Goal: Task Accomplishment & Management: Manage account settings

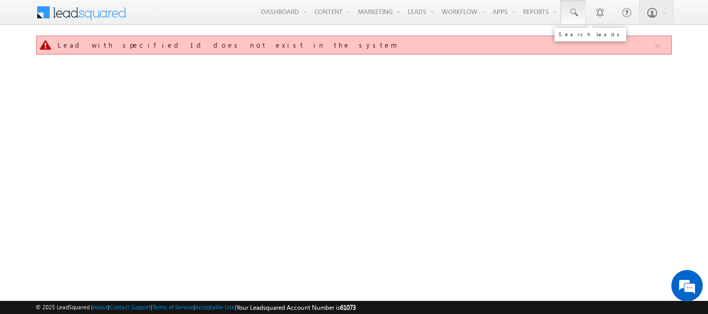
click at [570, 18] on link at bounding box center [573, 12] width 25 height 24
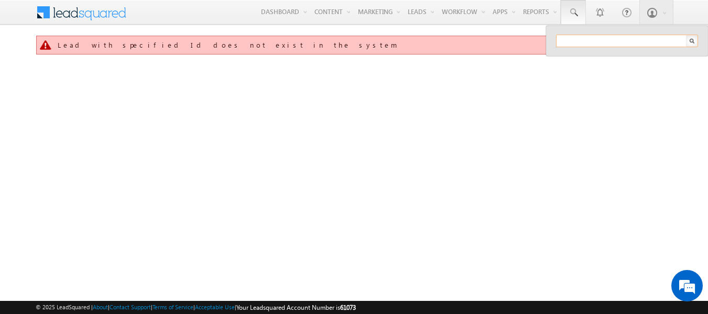
paste input "3411816"
type input "3411816"
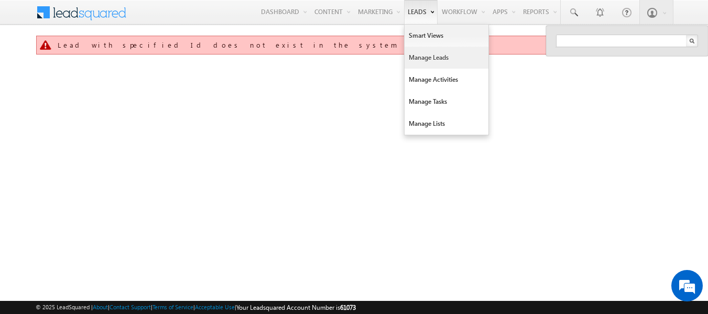
click at [438, 62] on link "Manage Leads" at bounding box center [447, 58] width 84 height 22
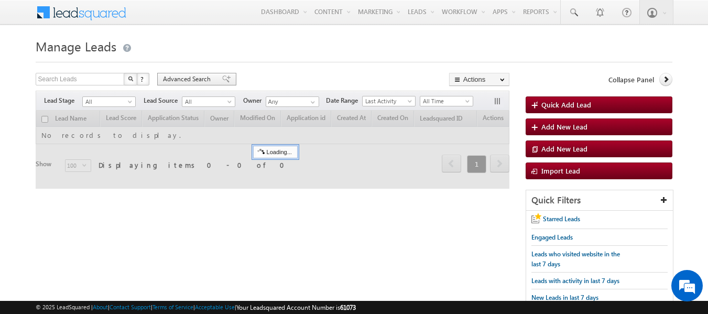
click at [175, 82] on span "Advanced Search" at bounding box center [188, 78] width 51 height 9
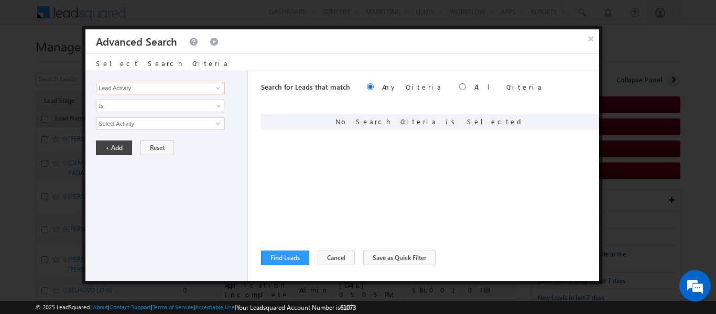
click at [162, 90] on input "Lead Activity" at bounding box center [160, 88] width 129 height 13
type input "Leadsquared ID"
click at [154, 121] on input "0" at bounding box center [160, 123] width 129 height 13
paste input "text"
paste input "3411816"
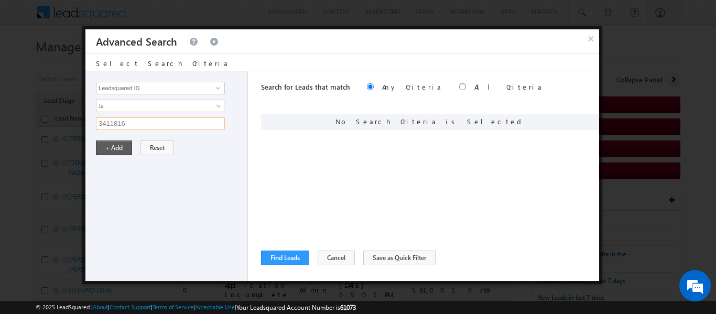
type input "3411816"
click at [115, 151] on button "+ Add" at bounding box center [114, 147] width 36 height 15
click at [282, 258] on button "Find Leads" at bounding box center [285, 257] width 48 height 15
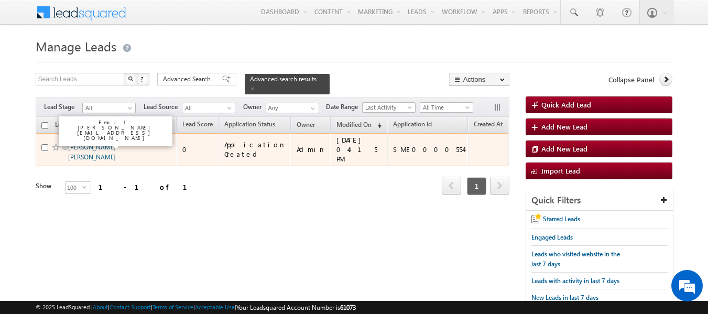
click at [116, 143] on link "MANOJ KUMAR SAINI" at bounding box center [92, 152] width 48 height 18
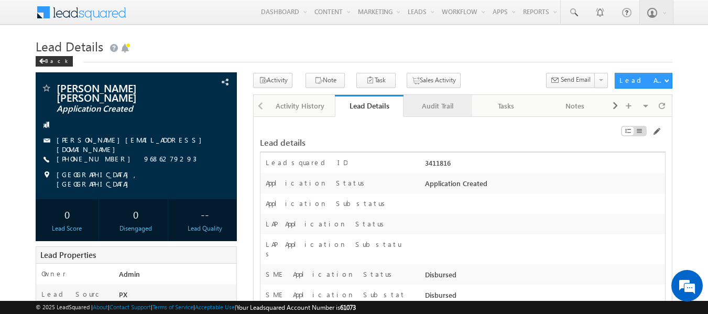
click at [434, 109] on div "Audit Trail" at bounding box center [437, 106] width 51 height 13
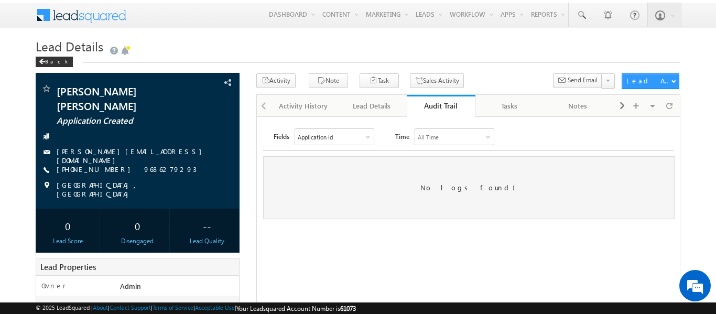
click at [347, 137] on div "Application id" at bounding box center [334, 137] width 79 height 16
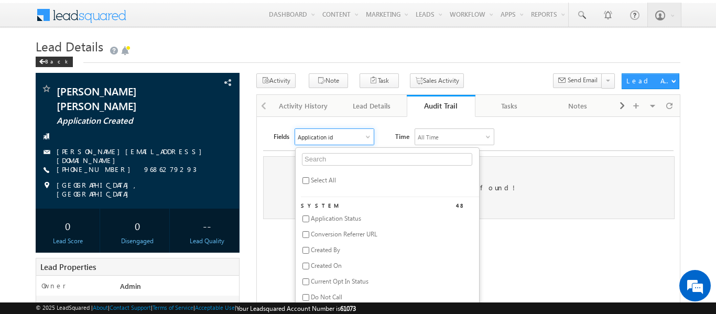
click at [313, 177] on span "Select All" at bounding box center [323, 180] width 25 height 8
checkbox input "true"
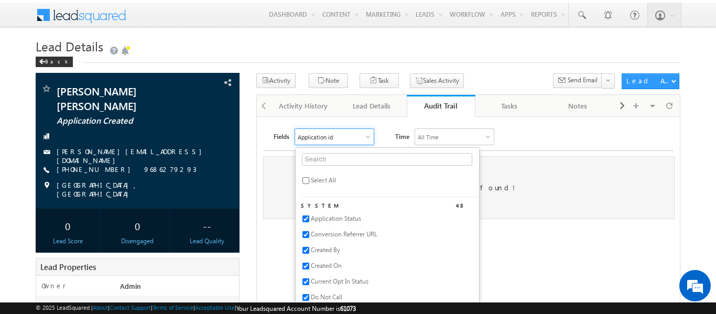
checkbox input "true"
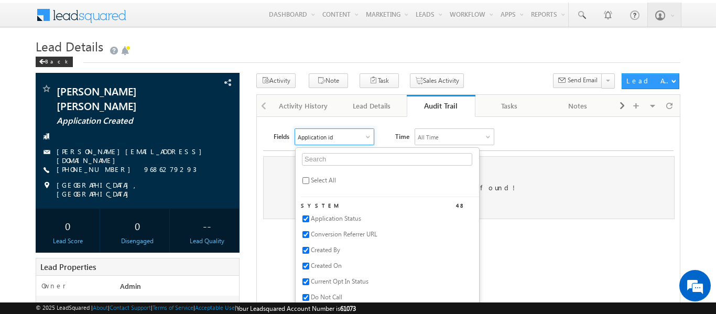
checkbox input "true"
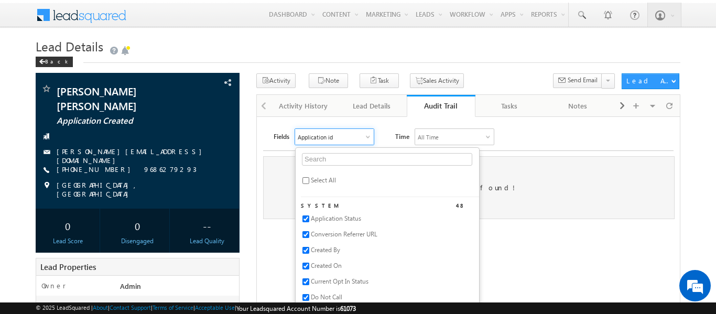
checkbox input "true"
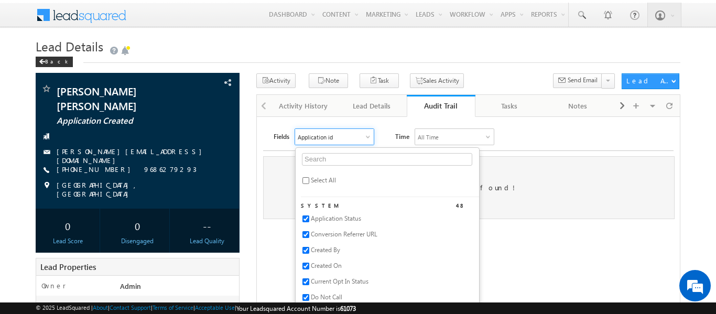
checkbox input "true"
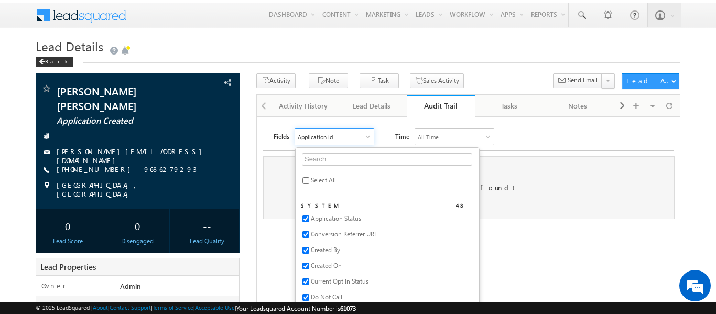
checkbox input "true"
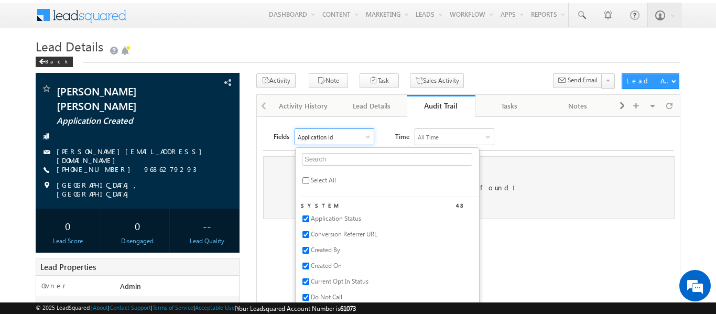
checkbox input "true"
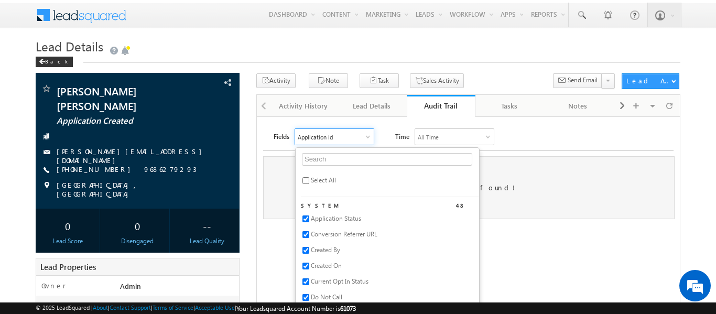
checkbox input "true"
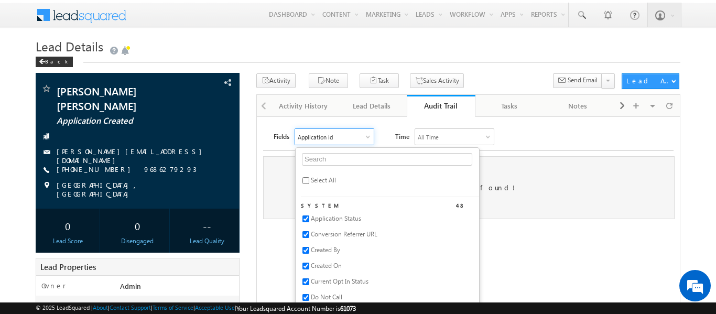
checkbox input "true"
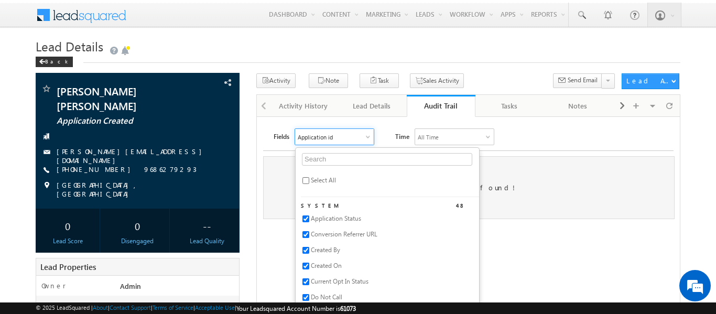
checkbox input "true"
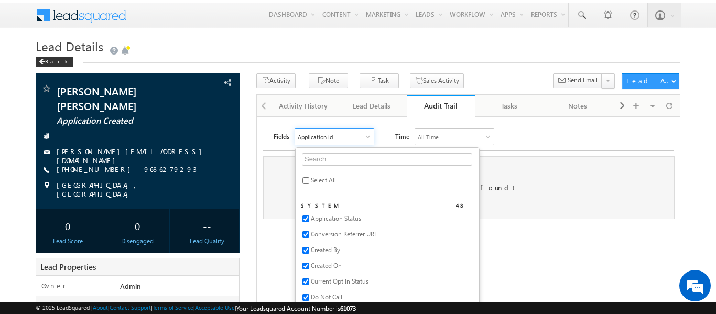
checkbox input "true"
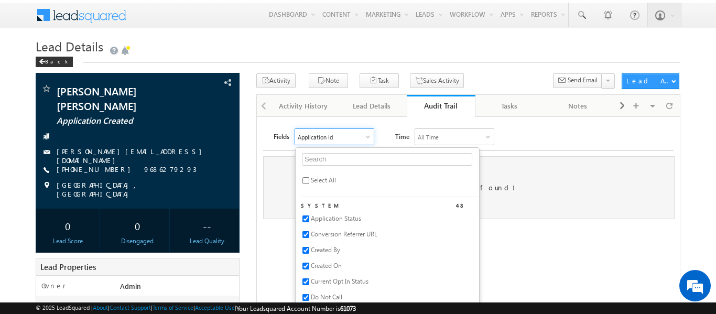
checkbox input "true"
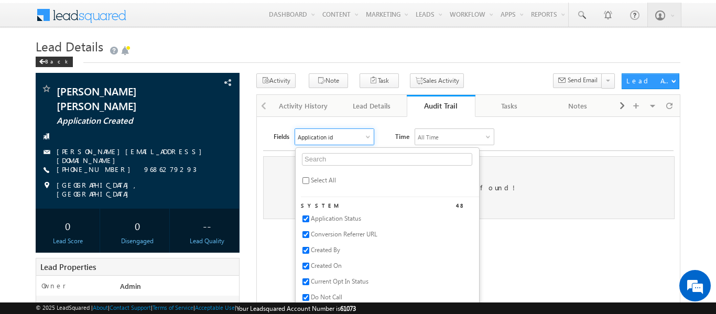
checkbox input "true"
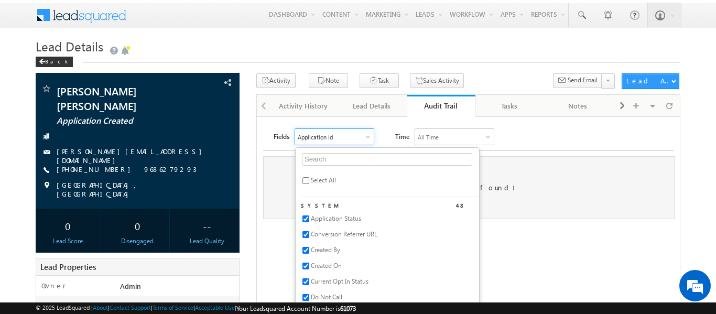
checkbox input "true"
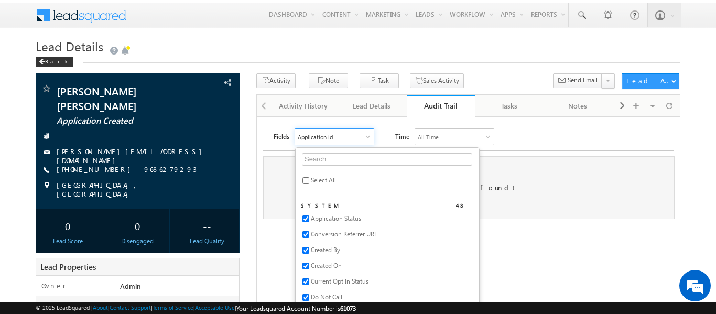
checkbox input "true"
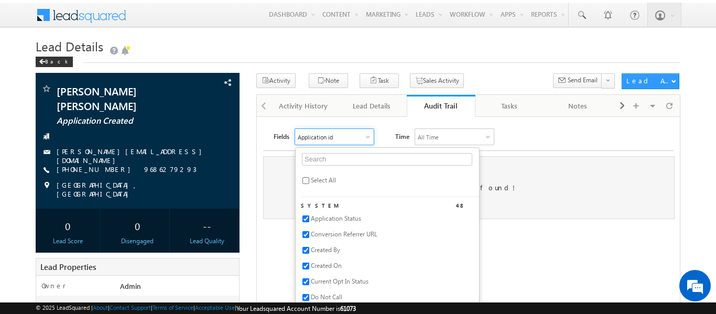
checkbox input "true"
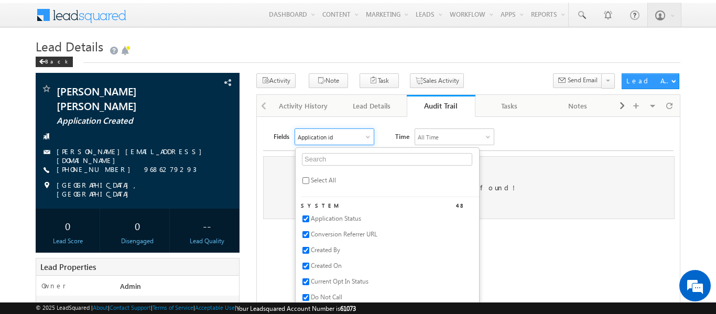
checkbox input "true"
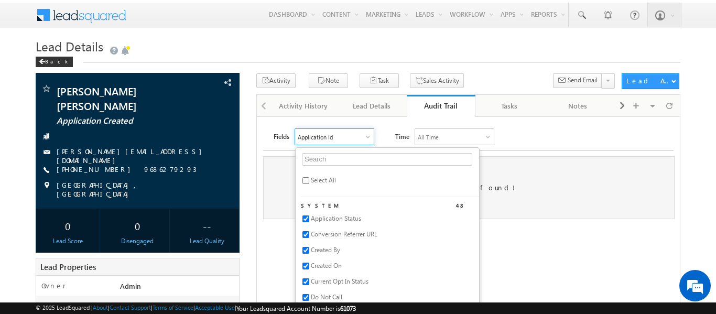
checkbox input "true"
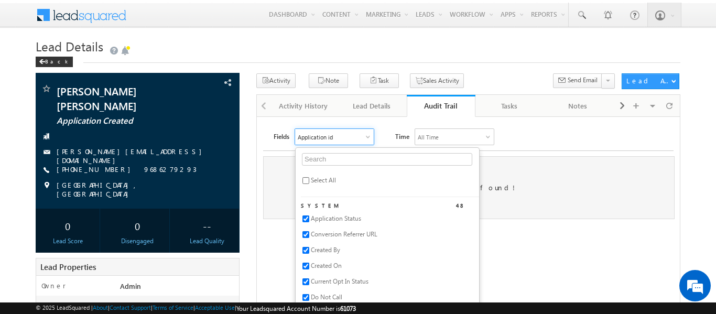
checkbox input "true"
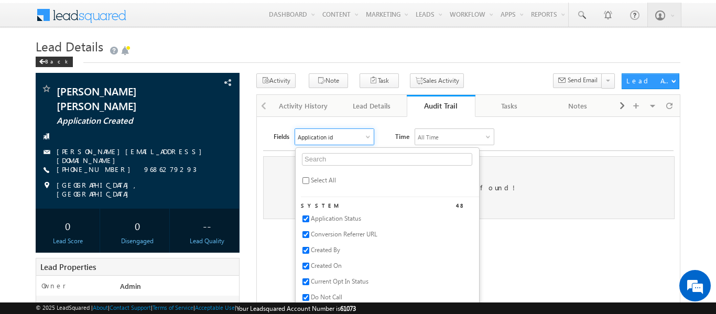
checkbox input "true"
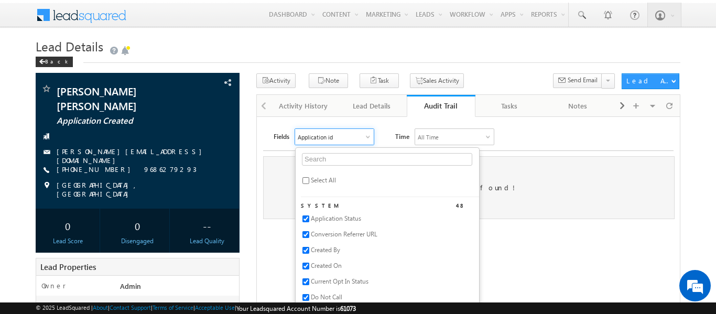
checkbox input "true"
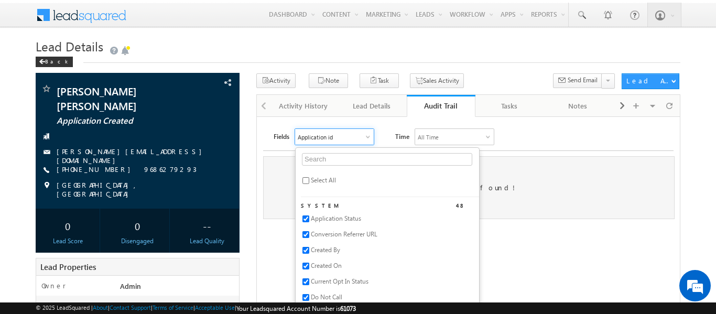
checkbox input "true"
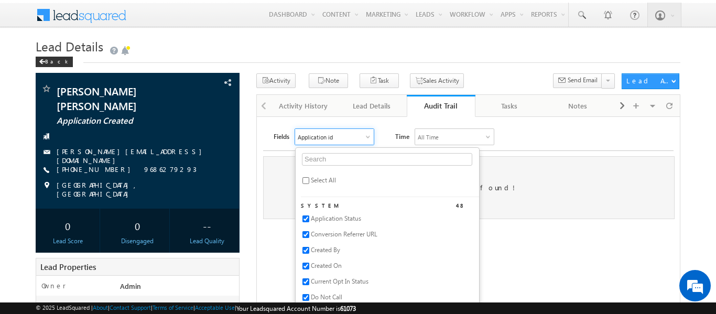
checkbox input "true"
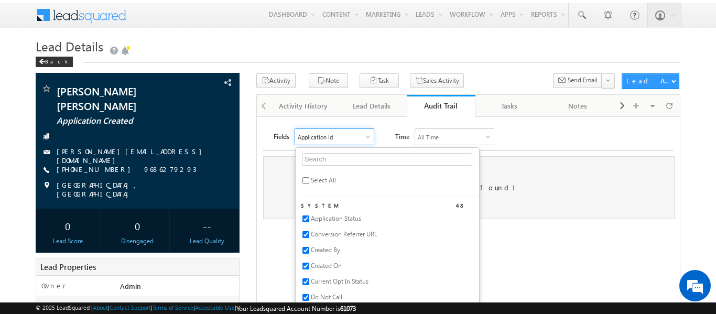
checkbox input "true"
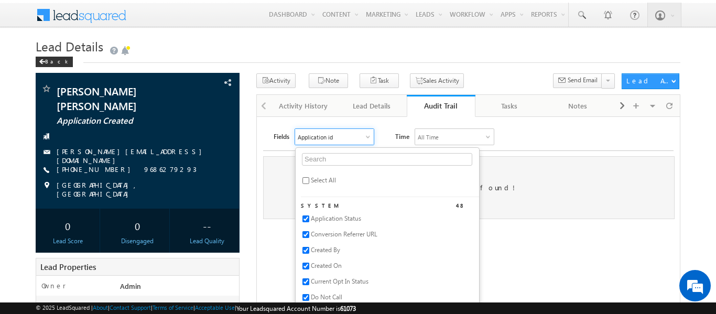
checkbox input "true"
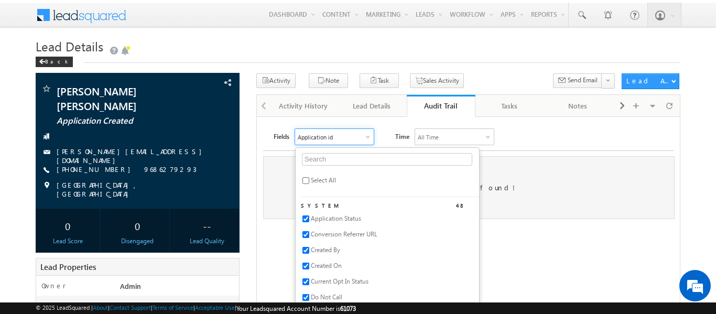
checkbox input "true"
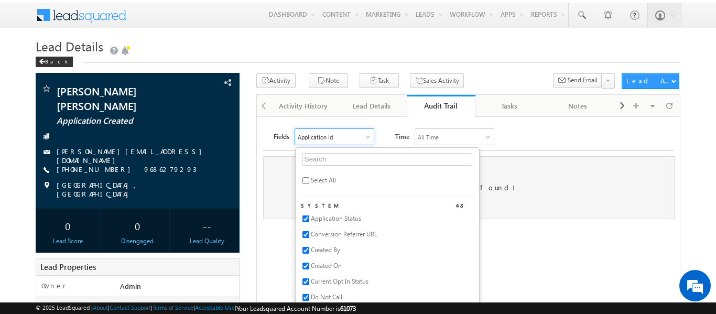
checkbox input "true"
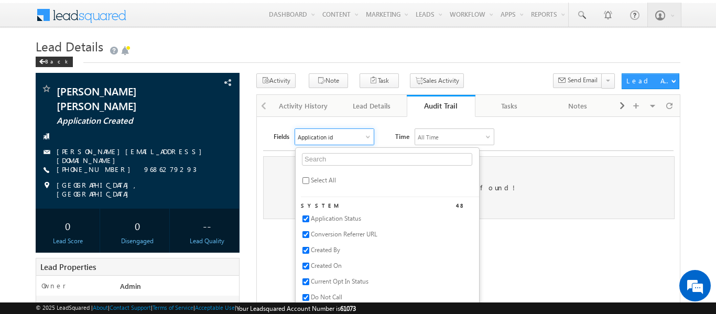
checkbox input "true"
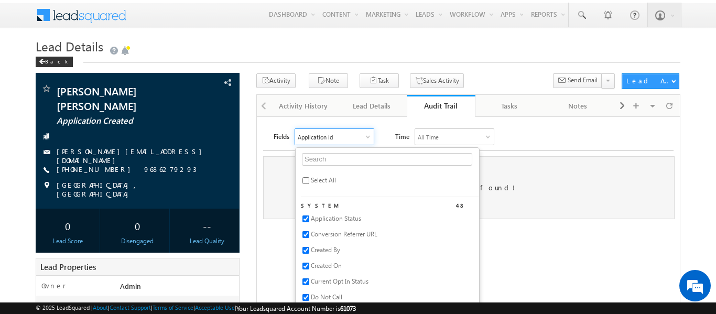
checkbox input "true"
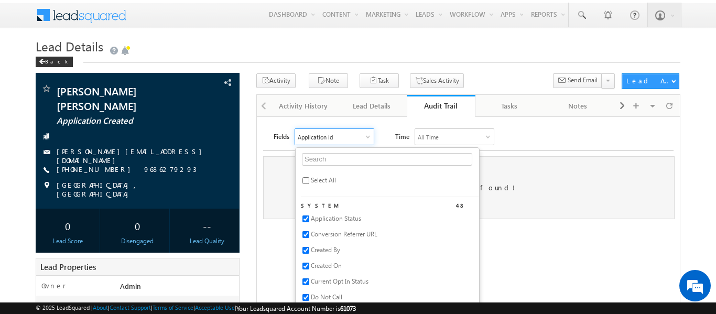
checkbox input "true"
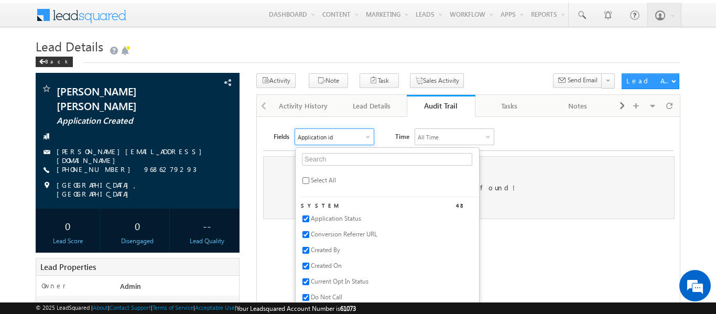
checkbox input "true"
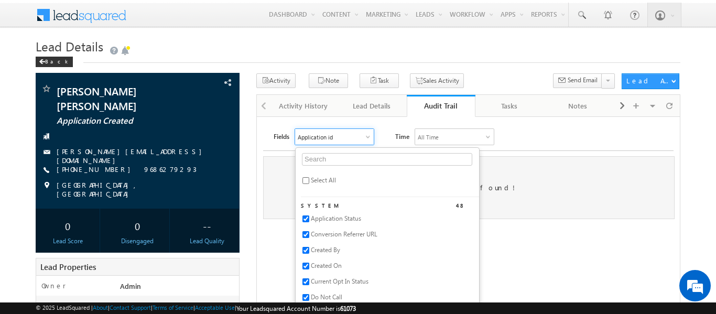
checkbox input "true"
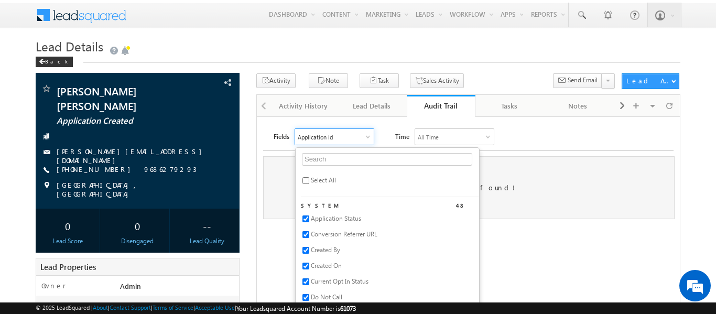
checkbox input "true"
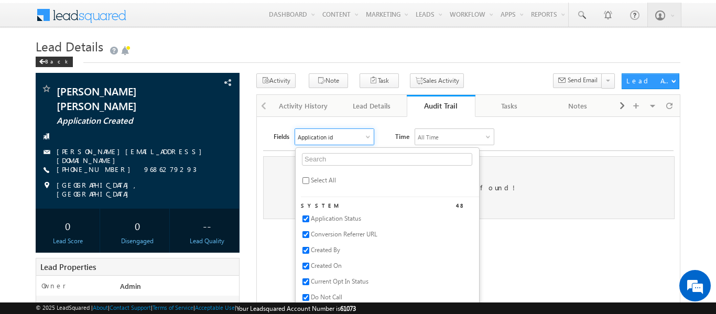
checkbox input "true"
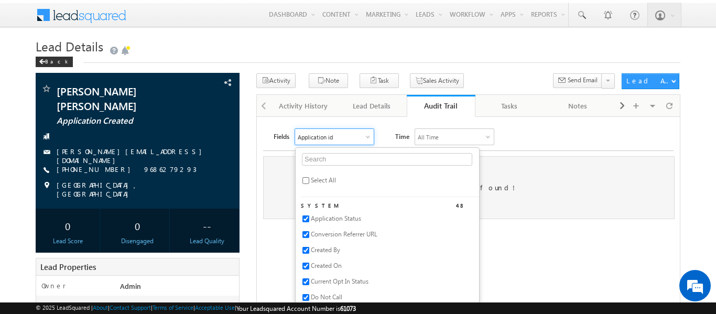
checkbox input "true"
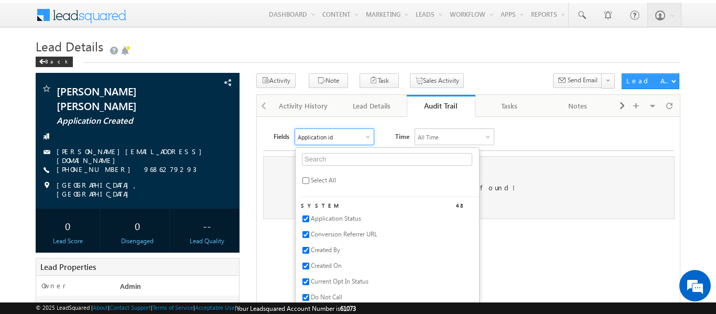
checkbox input "true"
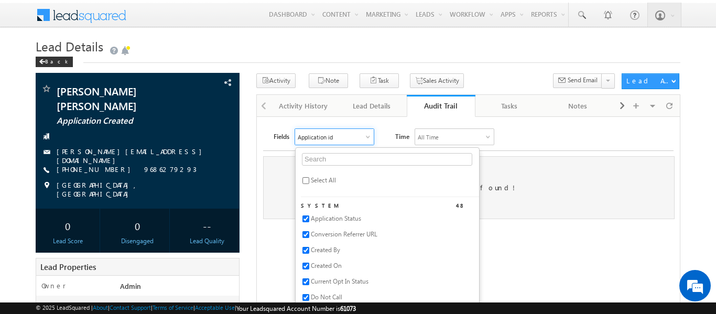
checkbox input "true"
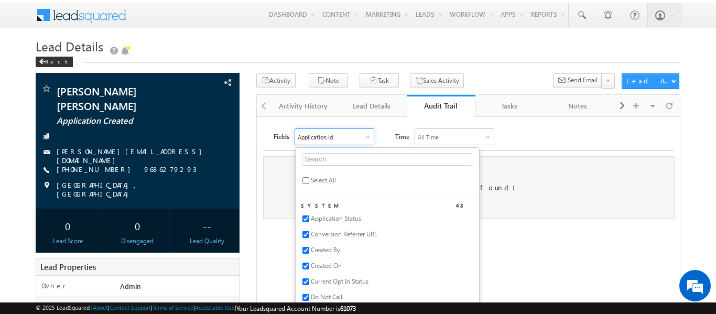
checkbox input "true"
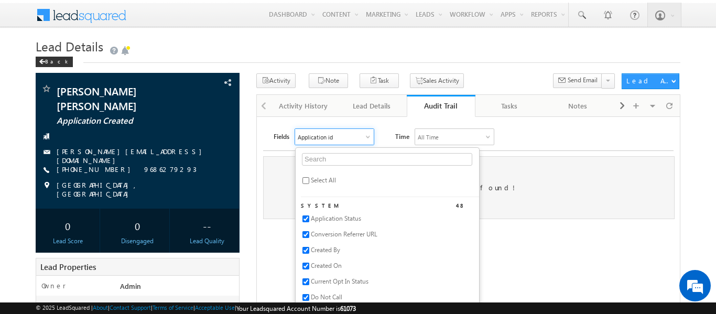
checkbox input "true"
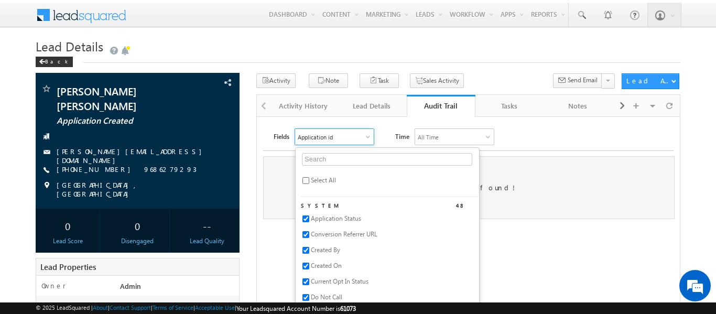
checkbox input "true"
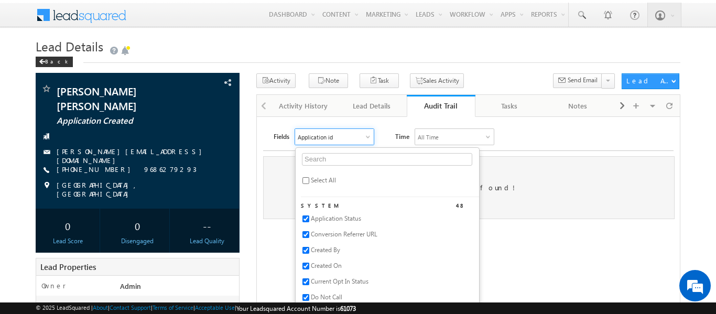
checkbox input "true"
click at [512, 157] on div "No logs found!" at bounding box center [468, 187] width 411 height 63
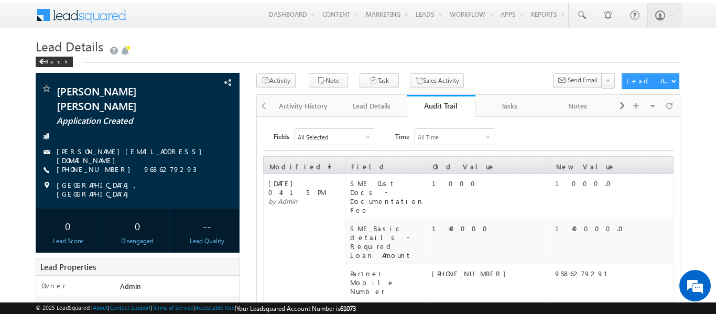
click at [382, 112] on div "Lead Details" at bounding box center [371, 106] width 51 height 13
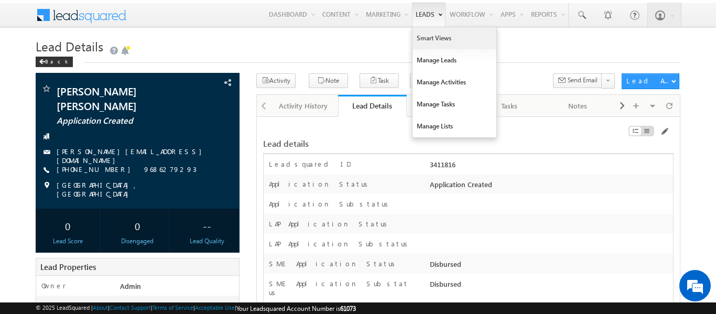
click at [430, 42] on link "Smart Views" at bounding box center [454, 38] width 84 height 22
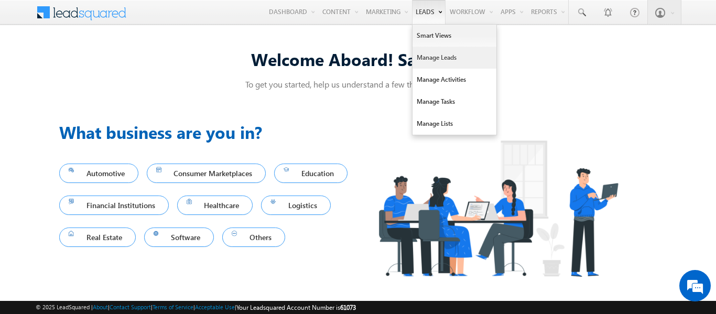
click at [443, 53] on link "Manage Leads" at bounding box center [454, 58] width 84 height 22
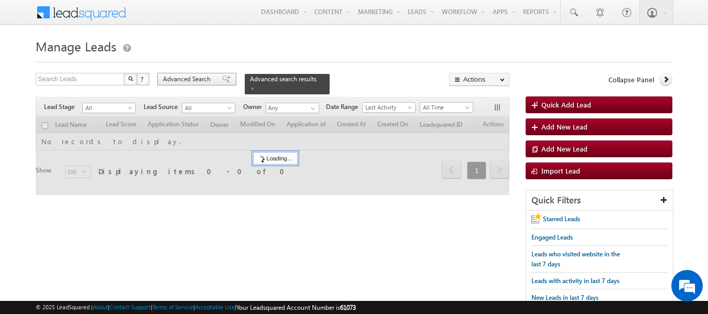
click at [199, 81] on span "Advanced Search" at bounding box center [188, 78] width 51 height 9
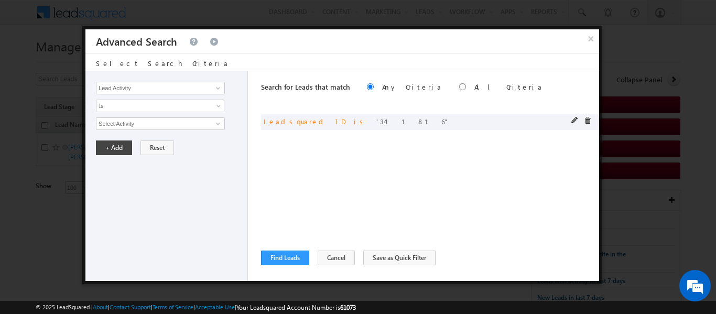
click at [571, 123] on div "or Leadsquared ID is 3411816" at bounding box center [430, 122] width 338 height 16
click at [575, 123] on span at bounding box center [574, 120] width 7 height 7
click at [200, 121] on input "3411816" at bounding box center [160, 123] width 129 height 13
paste input "Werize@124"
type input "Werize@124"
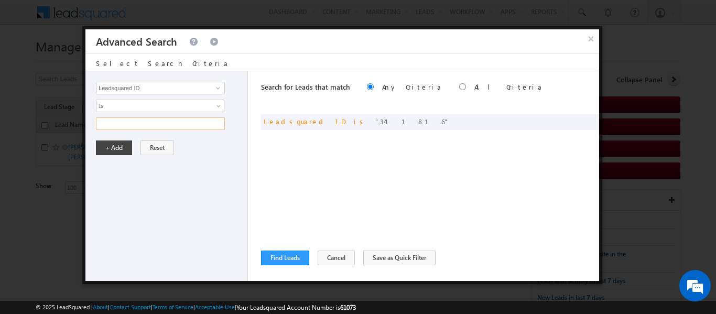
paste input "3410839"
type input "3410839"
click at [102, 141] on button "+ Add" at bounding box center [114, 147] width 36 height 15
click at [282, 256] on button "Find Leads" at bounding box center [285, 257] width 48 height 15
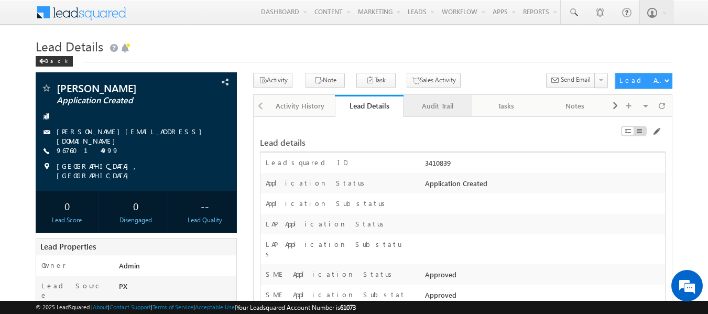
click at [433, 114] on link "Audit Trail" at bounding box center [437, 106] width 69 height 22
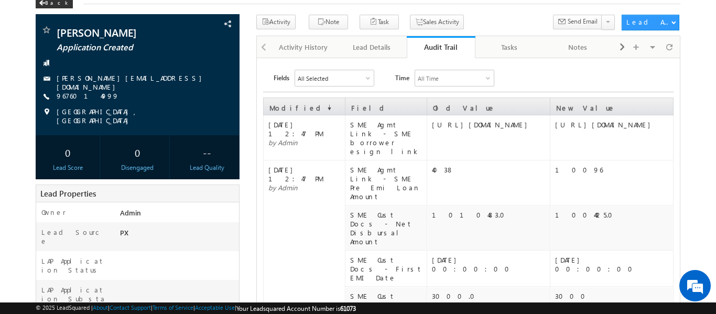
scroll to position [43, 0]
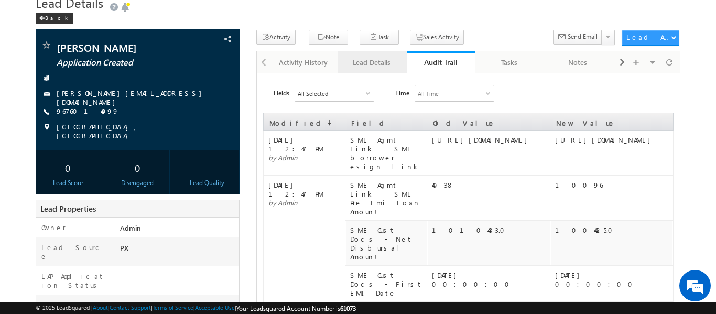
click at [375, 58] on div "Lead Details" at bounding box center [371, 62] width 51 height 13
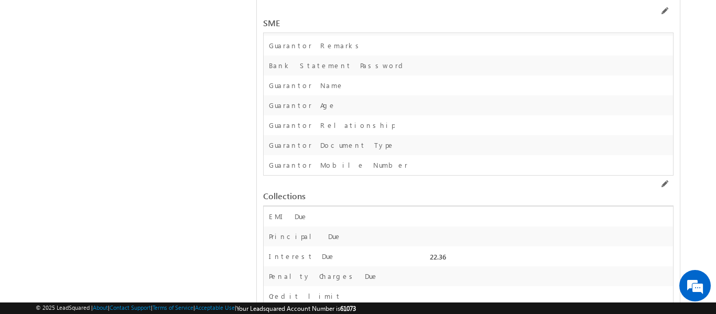
scroll to position [14129, 0]
click at [665, 4] on div "SME" at bounding box center [468, 16] width 410 height 33
click at [666, 8] on span at bounding box center [664, 11] width 8 height 8
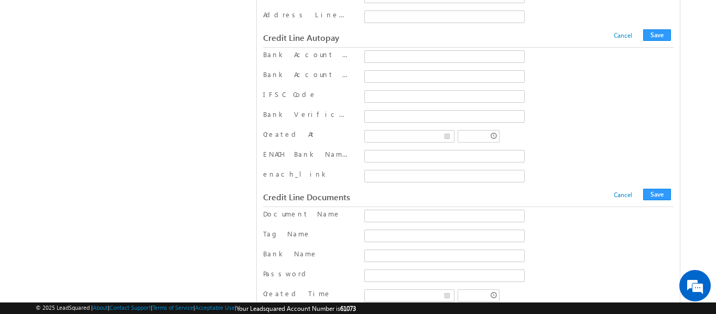
scroll to position [13091, 0]
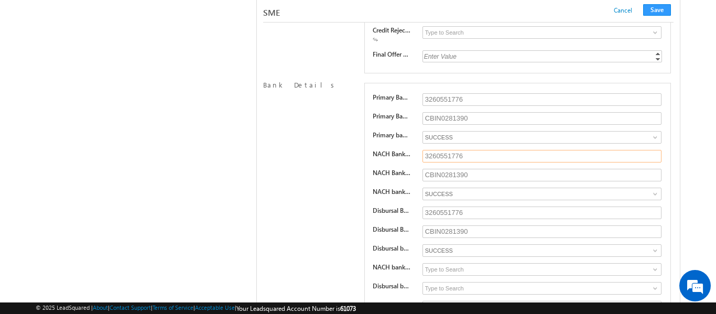
click at [485, 162] on input "3260551776" at bounding box center [541, 156] width 239 height 13
type input "3260551777"
click at [482, 217] on input "3260551776" at bounding box center [541, 212] width 239 height 13
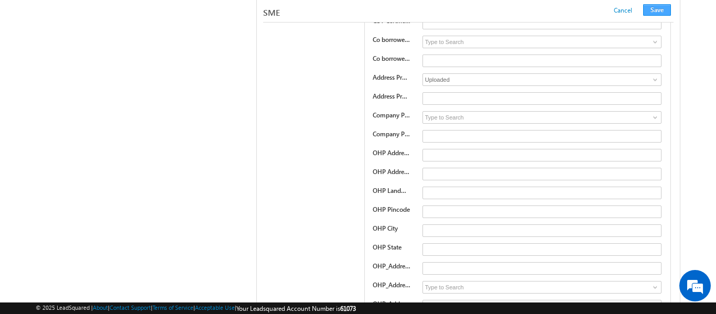
type input "3260551777"
click at [663, 7] on button "Save" at bounding box center [657, 10] width 28 height 12
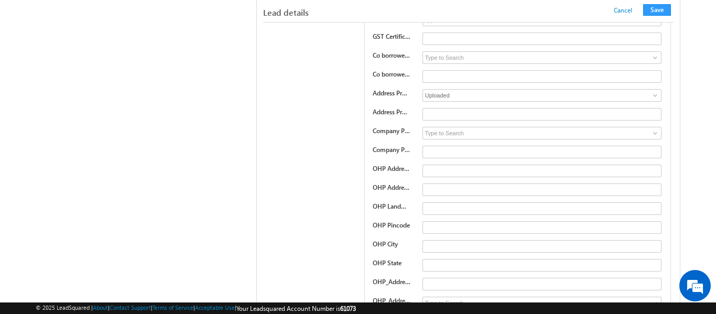
scroll to position [188, 0]
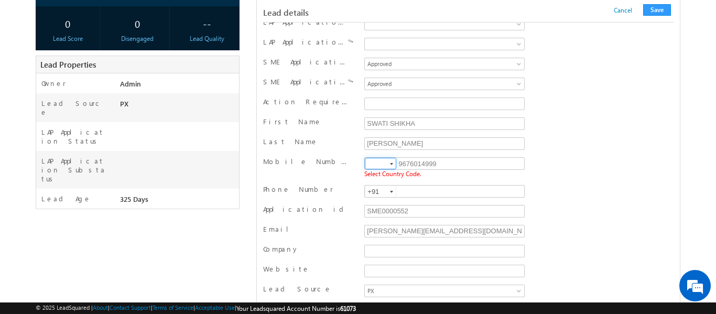
click at [381, 168] on input at bounding box center [380, 164] width 31 height 12
click at [380, 168] on input "+981" at bounding box center [380, 164] width 31 height 12
type input "+91"
click at [648, 8] on button "Save" at bounding box center [657, 10] width 28 height 12
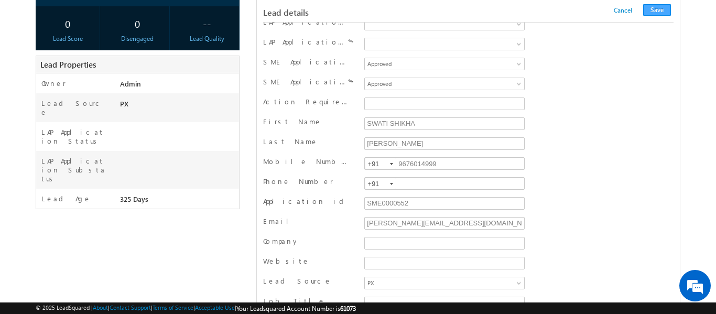
scroll to position [1065, 0]
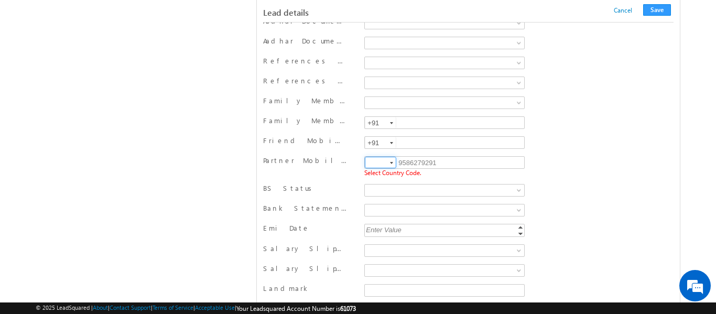
click at [373, 166] on input at bounding box center [380, 163] width 31 height 12
type input "+91"
click at [652, 10] on button "Save" at bounding box center [657, 10] width 28 height 12
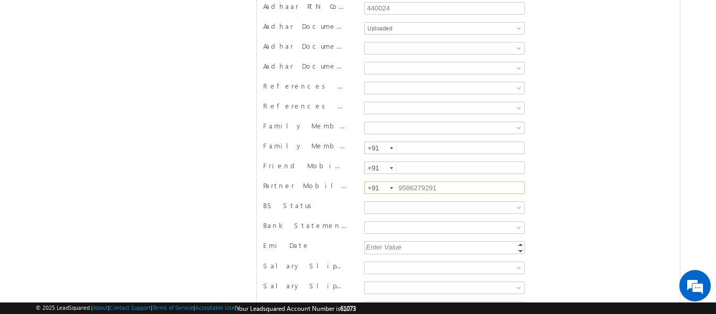
scroll to position [0, 0]
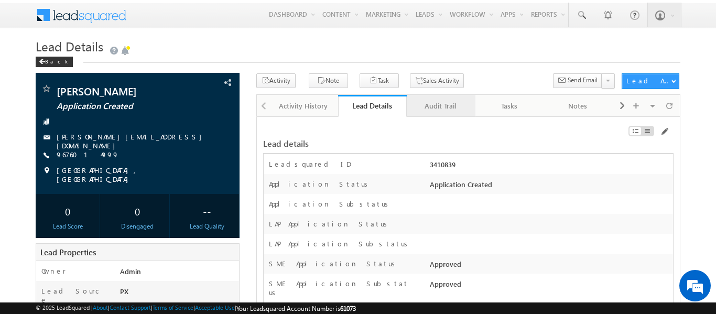
click at [440, 110] on div "Audit Trail" at bounding box center [440, 106] width 51 height 13
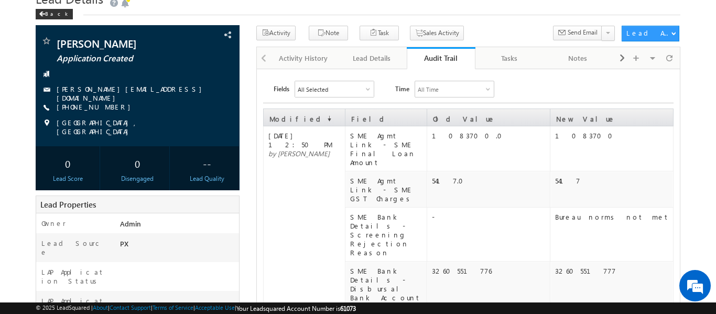
scroll to position [46, 0]
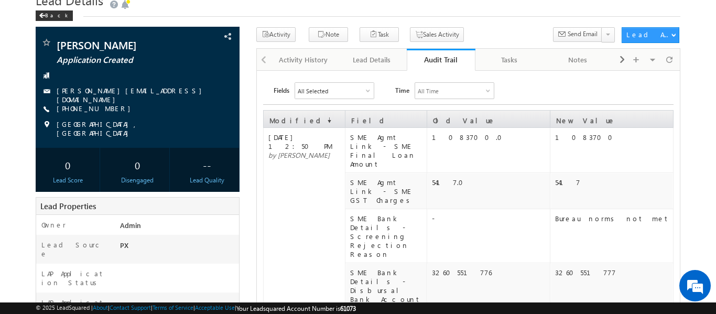
click at [429, 55] on div "Audit Trail" at bounding box center [440, 59] width 53 height 10
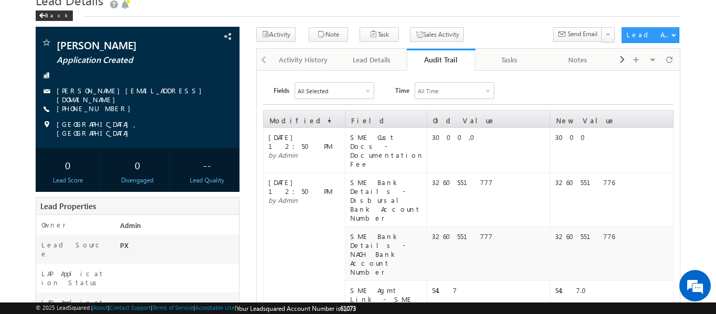
click at [429, 55] on div "Audit Trail" at bounding box center [440, 59] width 53 height 10
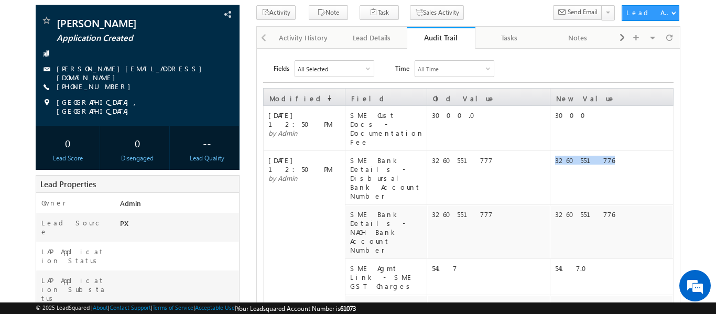
drag, startPoint x: 600, startPoint y: 146, endPoint x: 554, endPoint y: 147, distance: 45.6
click at [554, 151] on td "3260551776" at bounding box center [611, 178] width 123 height 54
copy div "3260551776"
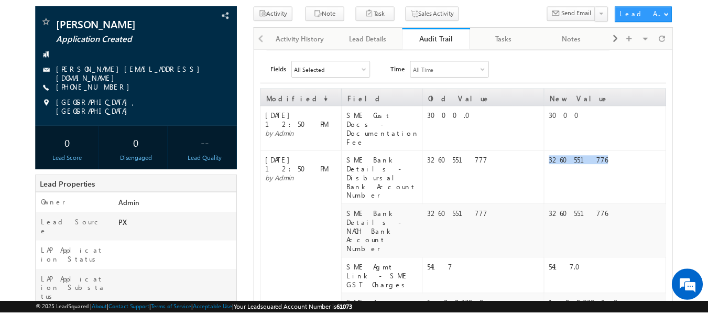
scroll to position [0, 0]
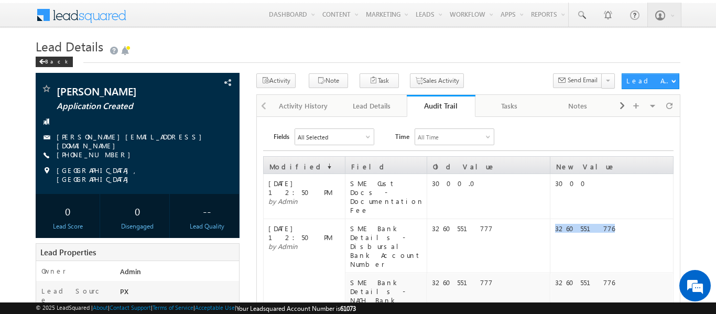
click at [439, 97] on link "Audit Trail" at bounding box center [441, 106] width 69 height 22
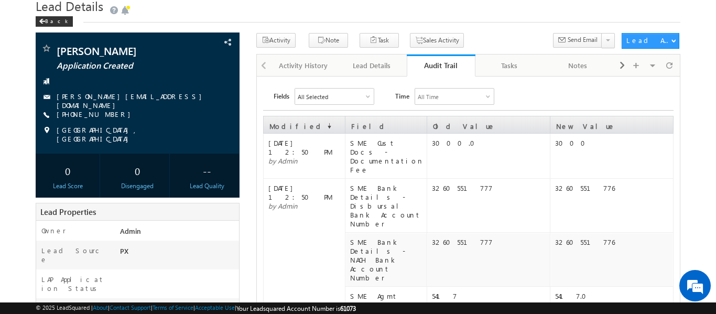
scroll to position [41, 0]
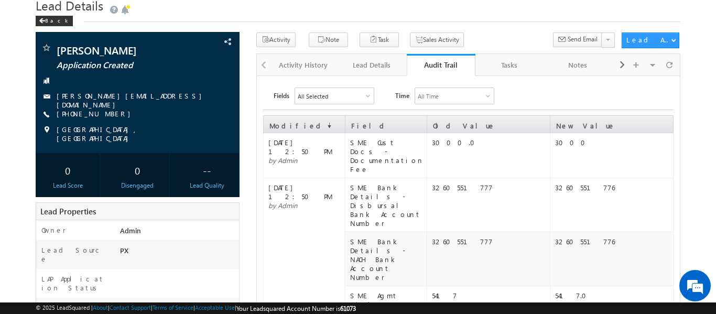
click at [436, 57] on link "Audit Trail" at bounding box center [441, 65] width 69 height 22
click at [444, 67] on div "Audit Trail" at bounding box center [440, 65] width 53 height 10
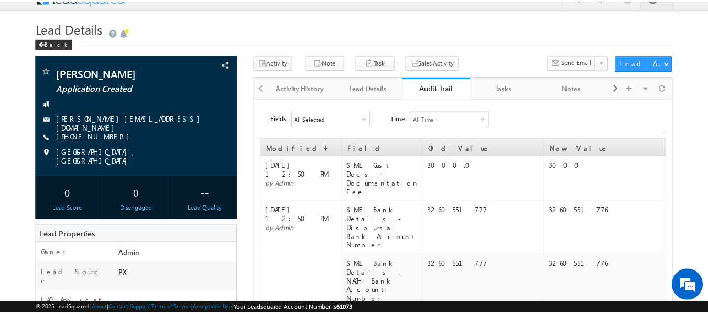
scroll to position [9, 0]
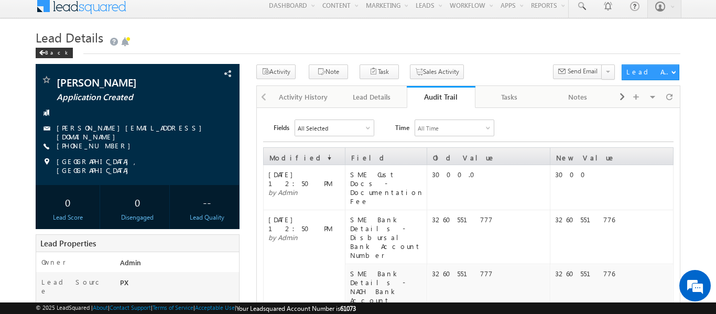
click at [433, 102] on div "Audit Trail" at bounding box center [440, 97] width 53 height 10
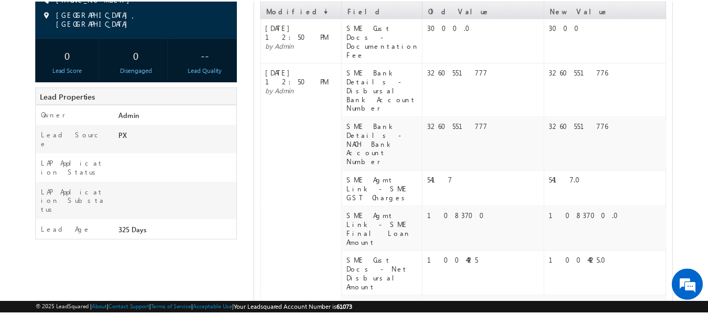
scroll to position [0, 0]
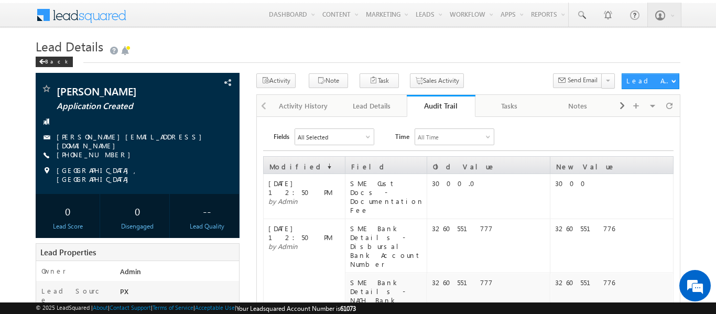
click at [453, 103] on div "Audit Trail" at bounding box center [440, 106] width 53 height 10
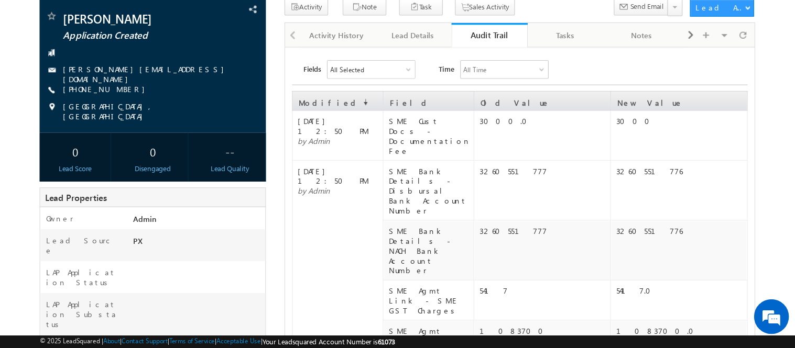
scroll to position [73, 0]
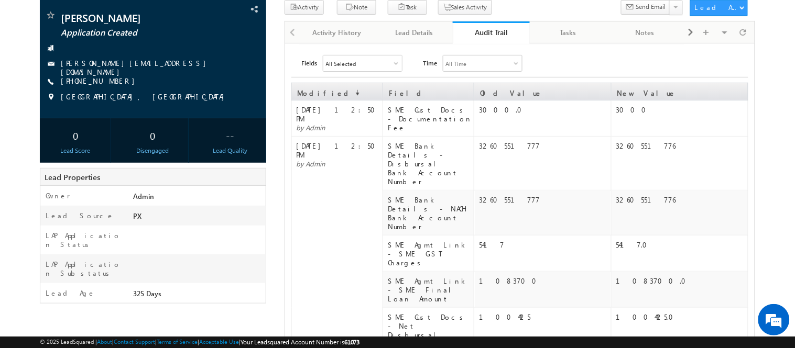
click at [474, 38] on link "Audit Trail" at bounding box center [491, 32] width 77 height 22
click at [418, 25] on link "Lead Details" at bounding box center [414, 32] width 77 height 22
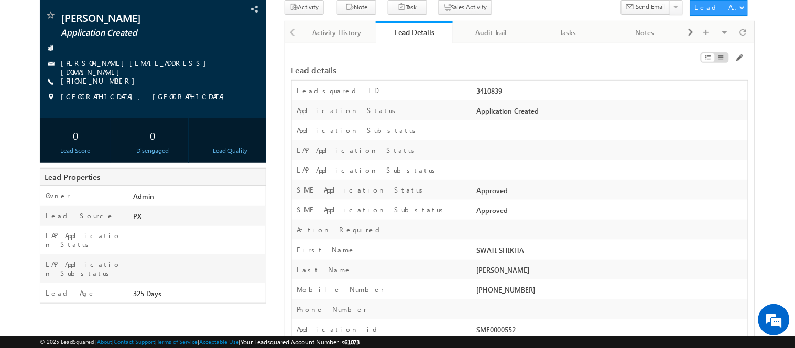
click at [707, 64] on div at bounding box center [676, 60] width 145 height 12
click at [707, 62] on span at bounding box center [739, 58] width 8 height 8
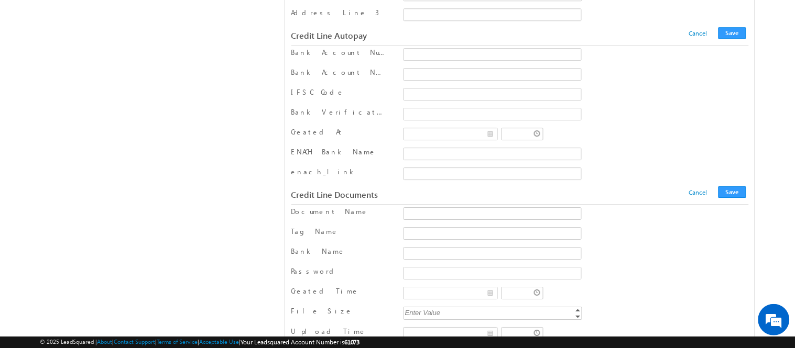
scroll to position [13103, 0]
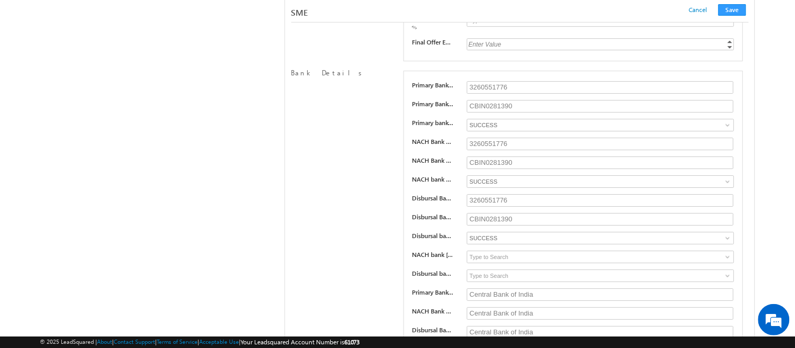
click at [525, 169] on div "Primary Bank Account Number 3260551776 Primary Bank Account IFSC CBIN0281390 Pr…" at bounding box center [573, 263] width 340 height 384
click at [520, 150] on input "3260551776" at bounding box center [600, 144] width 266 height 13
type input "1272108032644"
click at [520, 169] on input "CBIN0281390" at bounding box center [600, 163] width 266 height 13
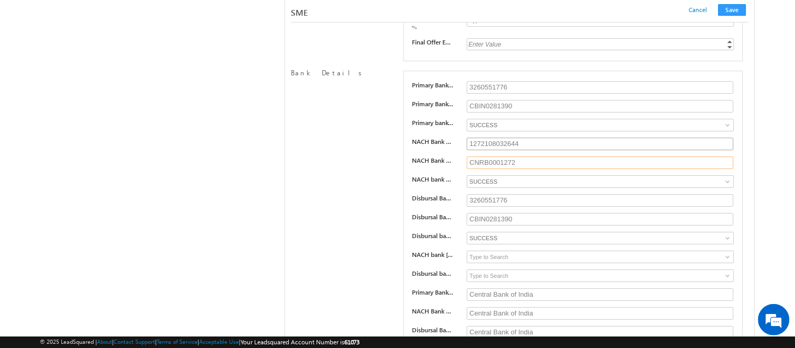
type input "CNRB0001272"
click at [509, 150] on input "1272108032644" at bounding box center [600, 144] width 266 height 13
click at [506, 207] on input "3260551776" at bounding box center [600, 200] width 266 height 13
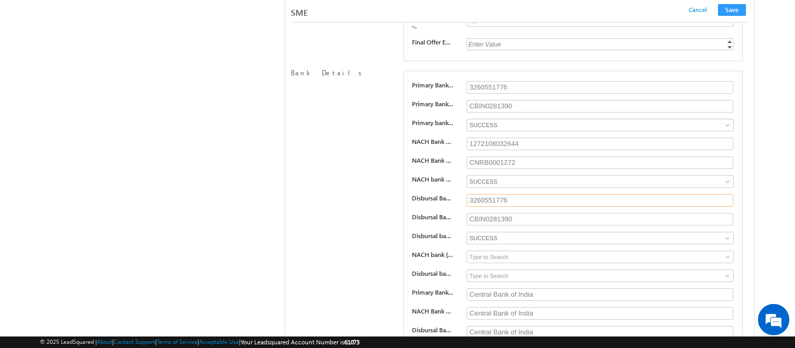
paste input "1272108032644"
type input "1272108032644"
click at [496, 169] on input "CNRB0001272" at bounding box center [600, 163] width 266 height 13
paste input "1272108032644"
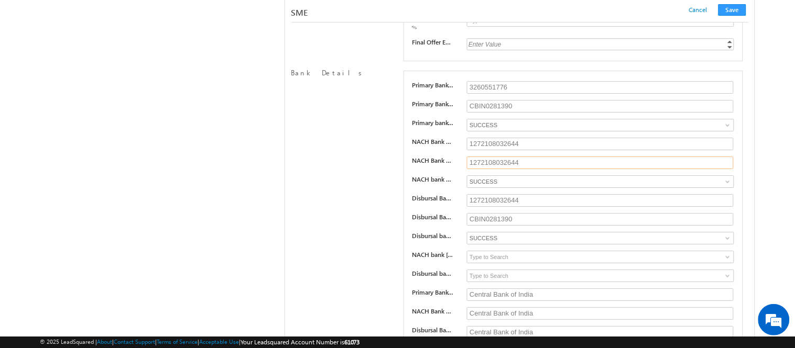
type input "CNRB0001272"
click at [490, 226] on input "CBIN0281390" at bounding box center [600, 219] width 266 height 13
paste input "NRB0001272"
type input "CNRB0001272"
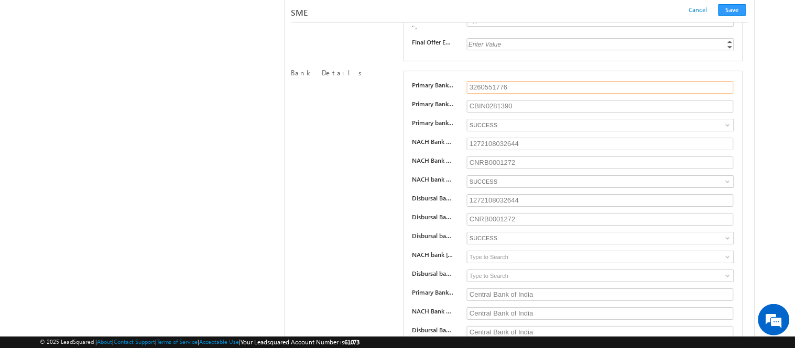
click at [481, 94] on input "3260551776" at bounding box center [600, 87] width 266 height 13
click at [488, 150] on input "1272108032644" at bounding box center [600, 144] width 266 height 13
click at [486, 94] on input "3260551776" at bounding box center [600, 87] width 266 height 13
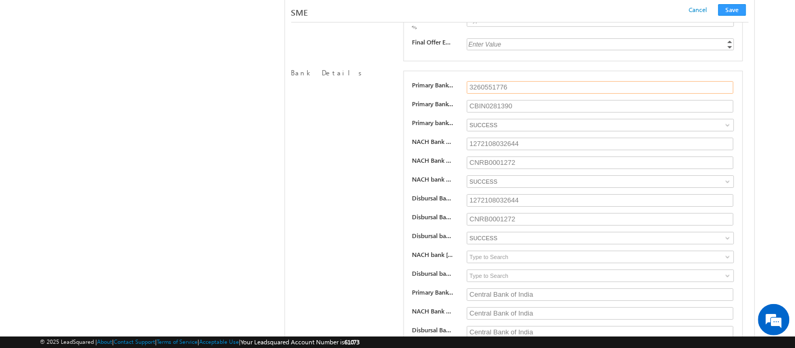
click at [486, 94] on input "3260551776" at bounding box center [600, 87] width 266 height 13
paste input "1272108032644"
type input "1272108032644"
click at [486, 169] on input "CNRB0001272" at bounding box center [600, 163] width 266 height 13
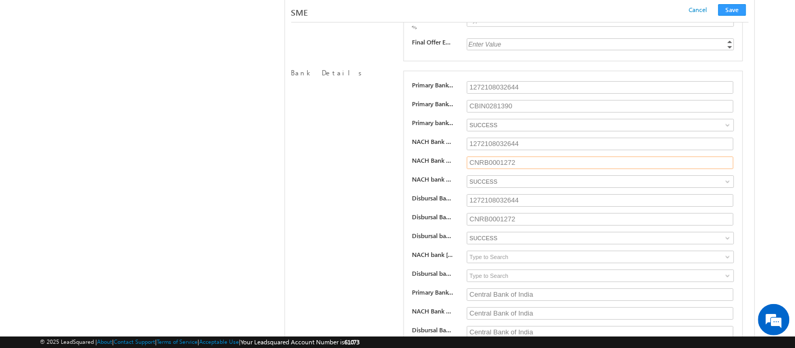
paste input "1272108032644"
type input "CNRB0001272"
click at [485, 113] on input "CBIN0281390" at bounding box center [600, 106] width 266 height 13
paste input "NRB0001272"
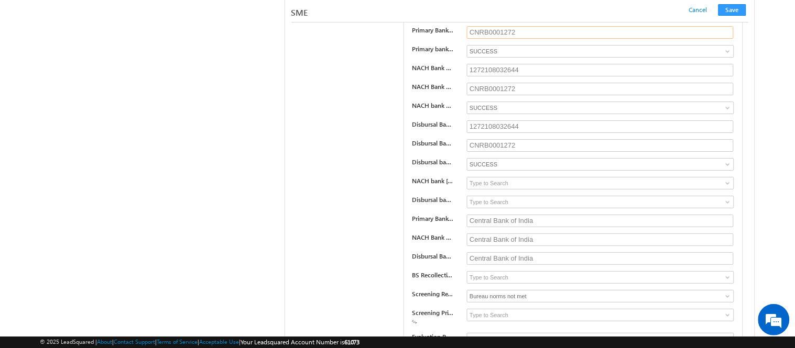
scroll to position [13178, 0]
type input "CNRB0001272"
click at [707, 11] on button "Save" at bounding box center [732, 10] width 28 height 12
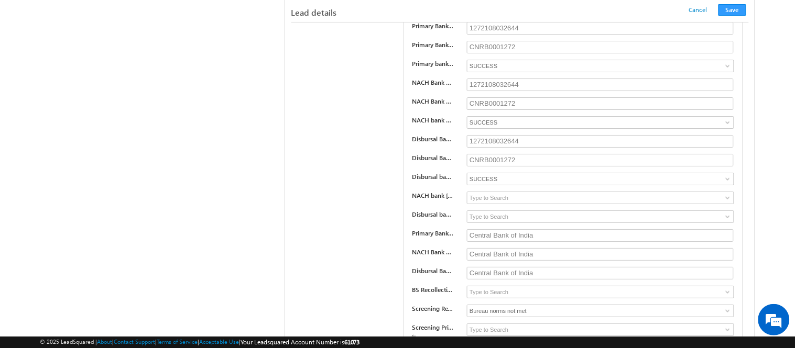
scroll to position [171, 0]
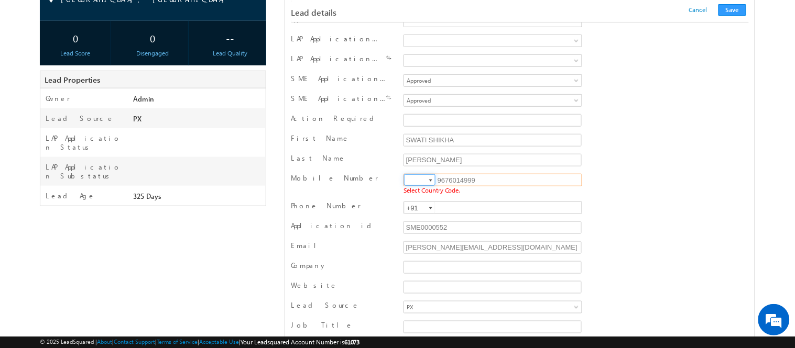
click at [414, 178] on input at bounding box center [419, 180] width 31 height 12
type input "+91"
click at [707, 10] on button "Save" at bounding box center [732, 10] width 28 height 12
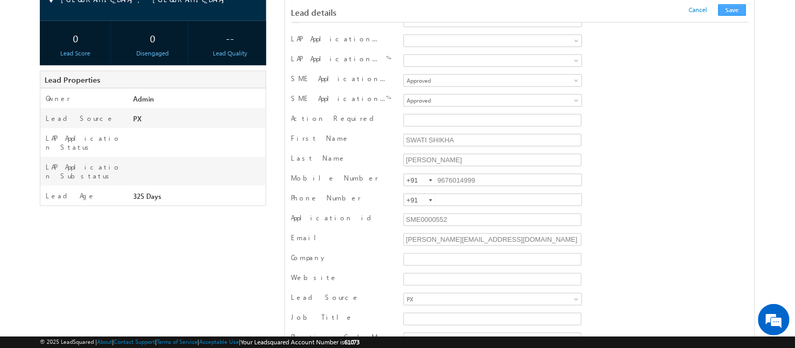
scroll to position [1052, 0]
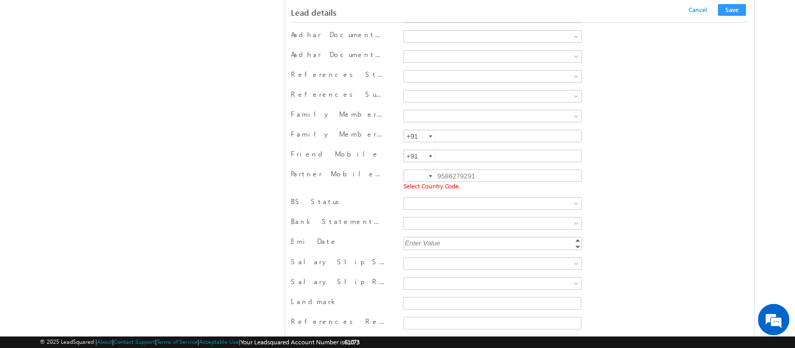
click at [429, 178] on div at bounding box center [430, 177] width 3 height 2
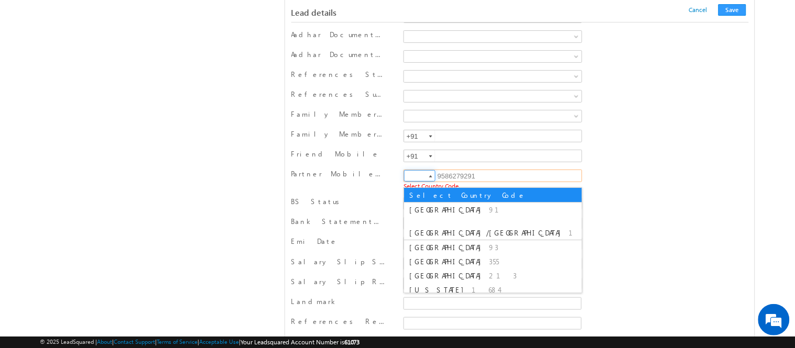
click at [404, 181] on input at bounding box center [419, 176] width 31 height 12
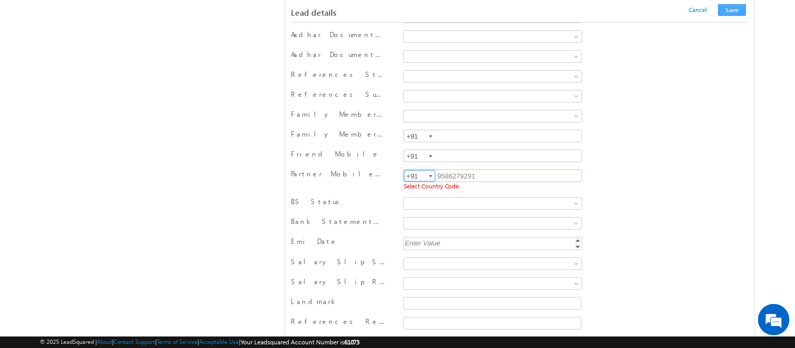
type input "+91"
click at [707, 9] on button "Save" at bounding box center [732, 10] width 28 height 12
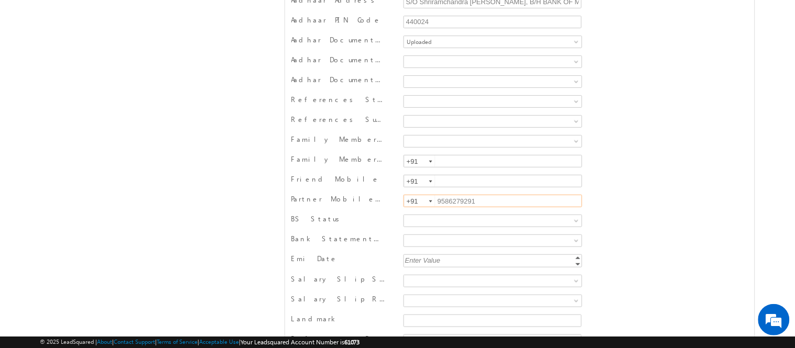
scroll to position [0, 0]
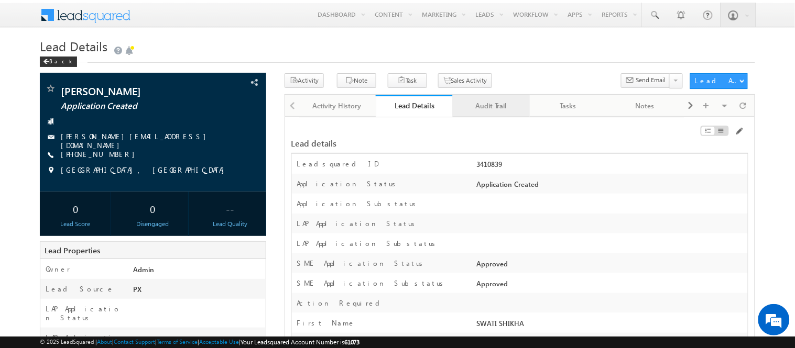
click at [474, 113] on link "Audit Trail" at bounding box center [491, 106] width 77 height 22
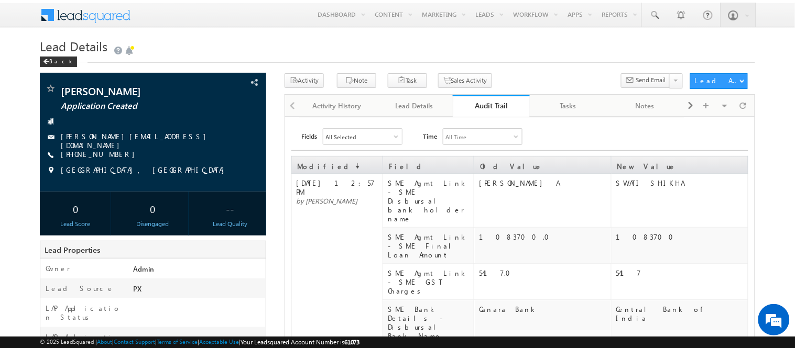
click at [474, 113] on link "Audit Trail" at bounding box center [491, 106] width 77 height 22
click at [480, 105] on div "Audit Trail" at bounding box center [491, 106] width 61 height 10
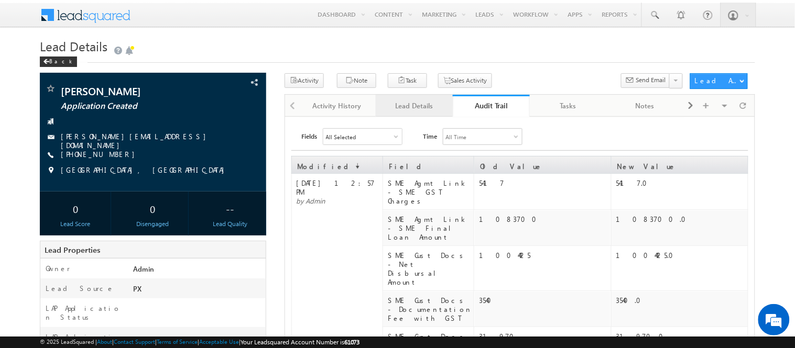
click at [419, 107] on div "Lead Details" at bounding box center [413, 106] width 59 height 13
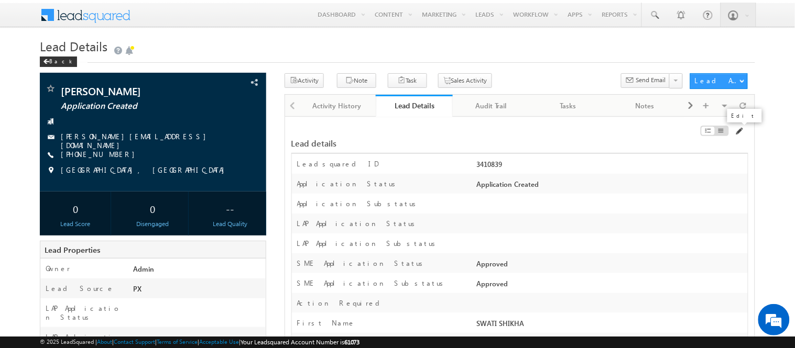
click at [707, 128] on span at bounding box center [739, 131] width 8 height 8
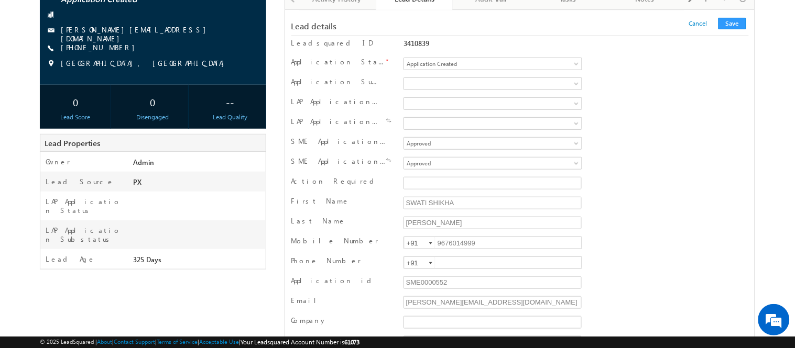
scroll to position [107, 0]
click at [471, 300] on input "[PERSON_NAME][EMAIL_ADDRESS][DOMAIN_NAME]" at bounding box center [492, 302] width 178 height 13
click at [443, 301] on input "[PERSON_NAME][EMAIL_ADDRESS][DOMAIN_NAME]" at bounding box center [492, 302] width 178 height 13
type input "karthikeyan.a@werize.com"
click at [707, 17] on button "Save" at bounding box center [732, 23] width 28 height 12
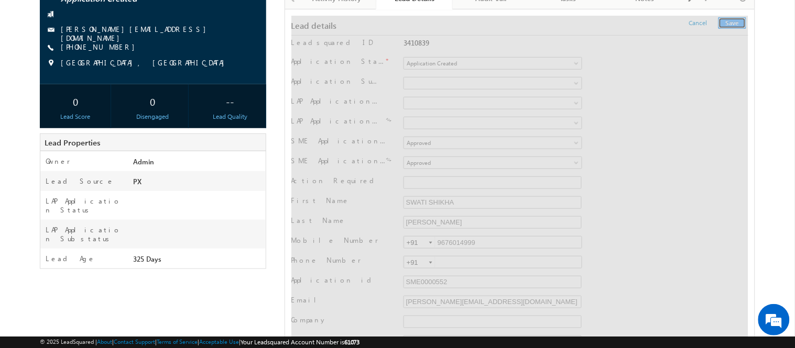
scroll to position [0, 0]
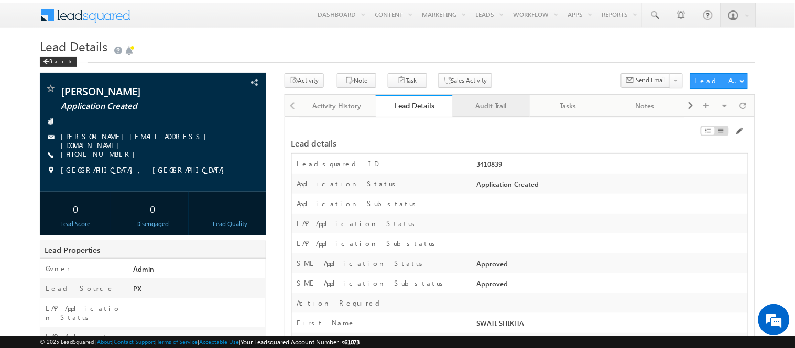
click at [510, 98] on link "Audit Trail" at bounding box center [491, 106] width 77 height 22
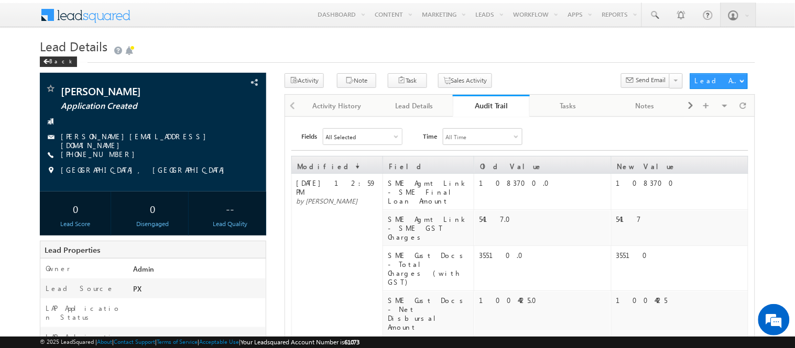
click at [500, 98] on link "Audit Trail" at bounding box center [491, 106] width 77 height 22
click at [412, 105] on div "Lead Details" at bounding box center [413, 106] width 59 height 13
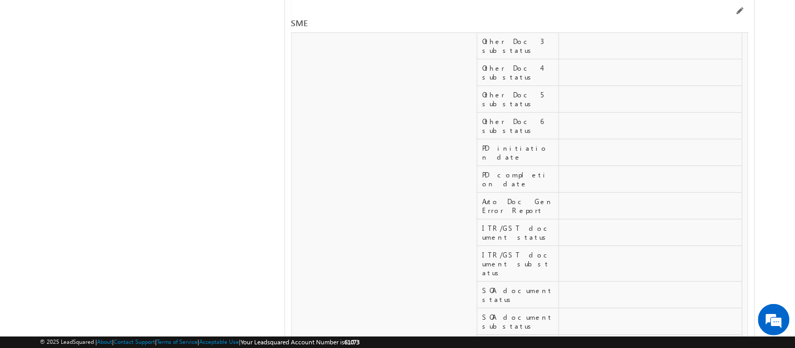
scroll to position [16742, 0]
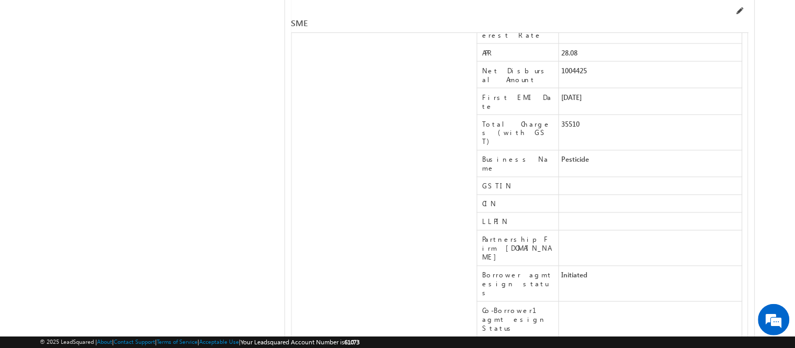
click at [707, 9] on span at bounding box center [739, 11] width 8 height 8
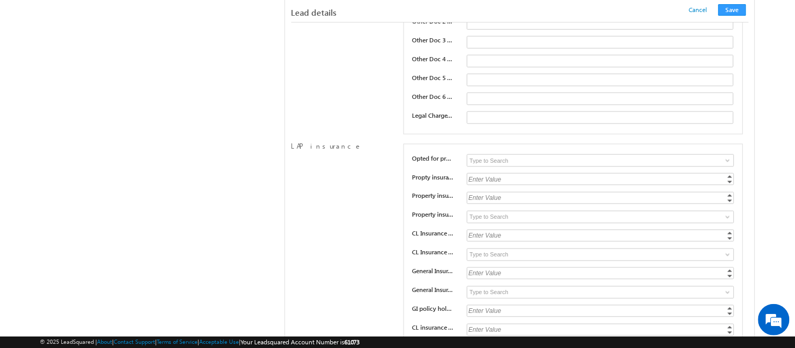
scroll to position [14983, 0]
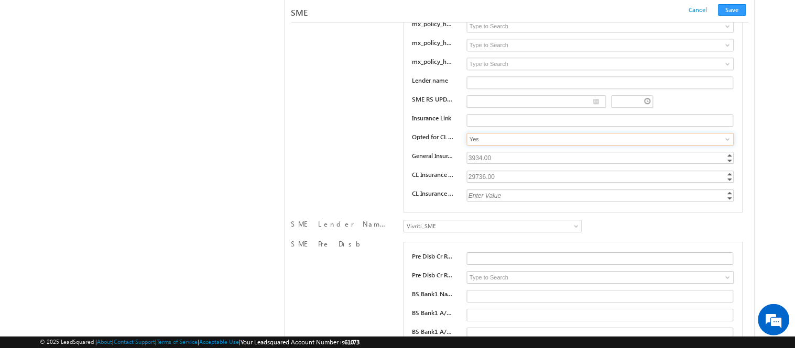
click at [528, 146] on input "Yes" at bounding box center [600, 139] width 267 height 13
type input "No"
click at [729, 7] on button "Save" at bounding box center [732, 10] width 28 height 12
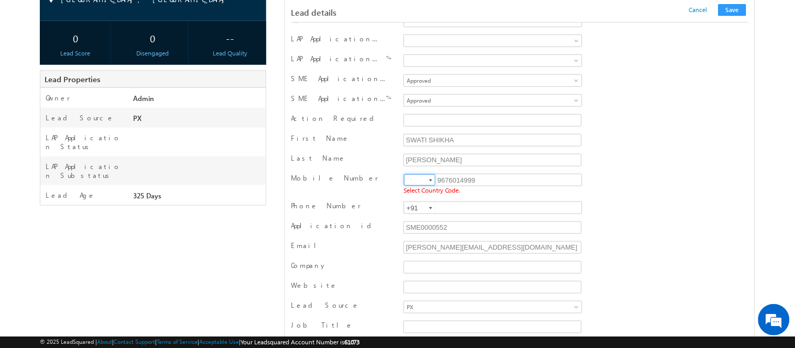
click at [414, 180] on input at bounding box center [419, 180] width 31 height 12
type input "+91"
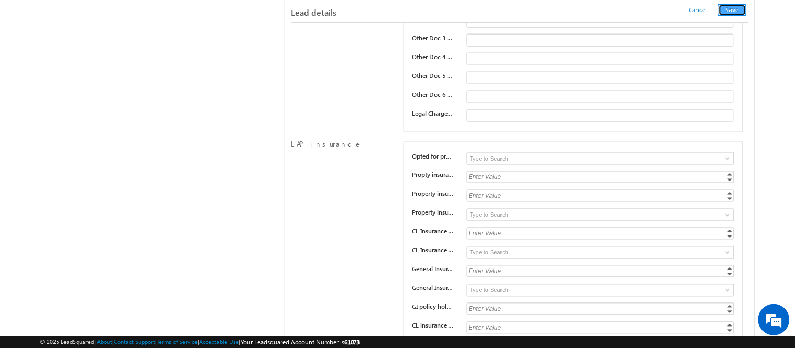
click at [739, 9] on button "Save" at bounding box center [732, 10] width 28 height 12
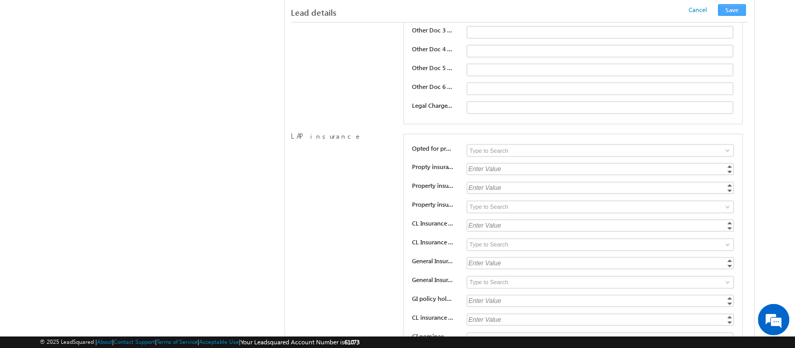
scroll to position [1052, 0]
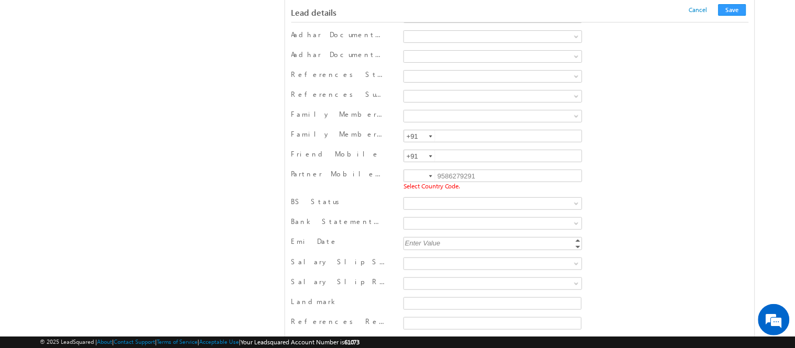
click at [403, 177] on div at bounding box center [419, 176] width 32 height 13
click at [409, 178] on input at bounding box center [419, 176] width 31 height 12
type input "+91"
click at [738, 4] on button "Save" at bounding box center [732, 10] width 28 height 12
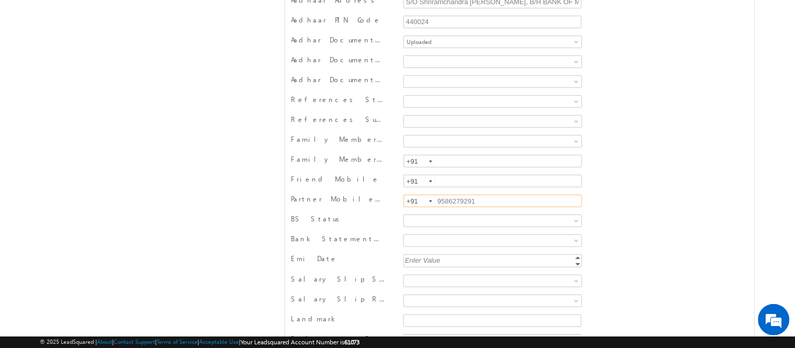
scroll to position [0, 0]
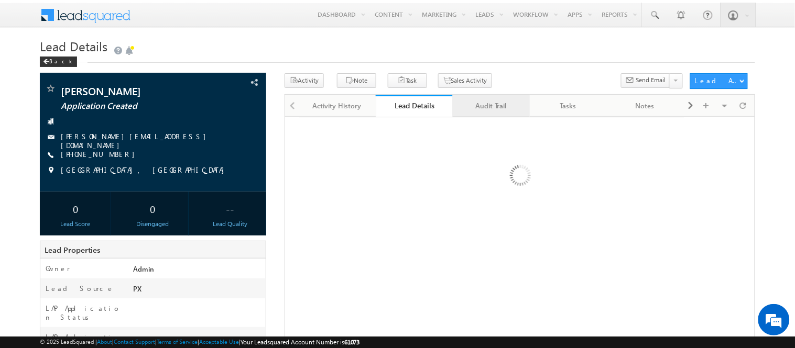
click at [493, 113] on link "Audit Trail" at bounding box center [491, 106] width 77 height 22
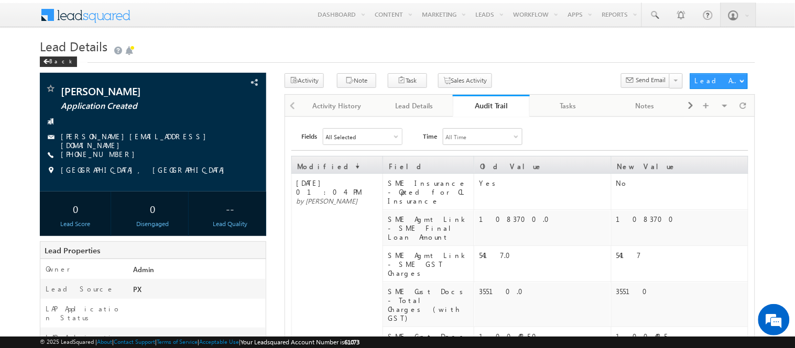
click at [493, 113] on link "Audit Trail" at bounding box center [491, 106] width 77 height 22
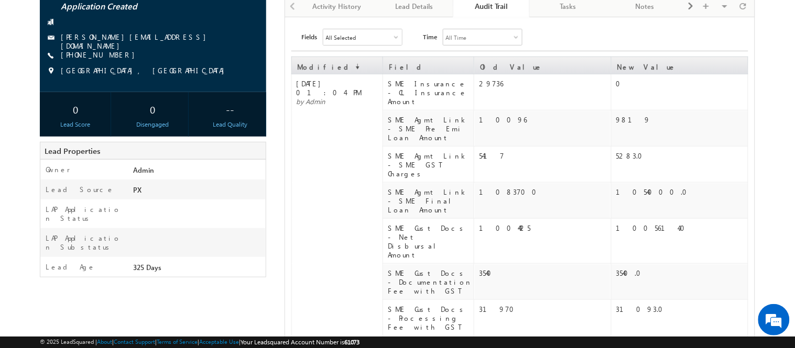
scroll to position [95, 0]
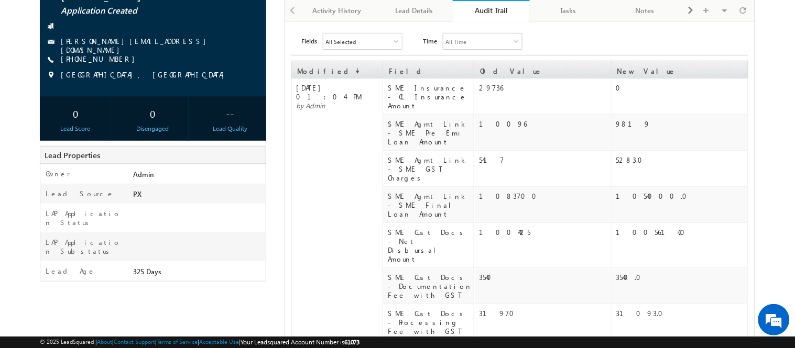
click at [470, 13] on div "Audit Trail" at bounding box center [491, 10] width 61 height 10
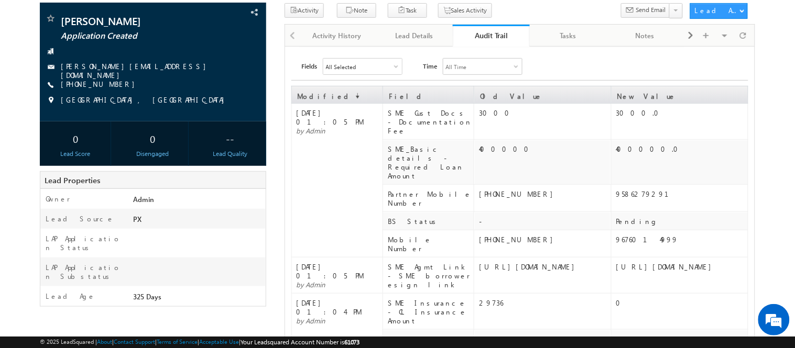
scroll to position [69, 0]
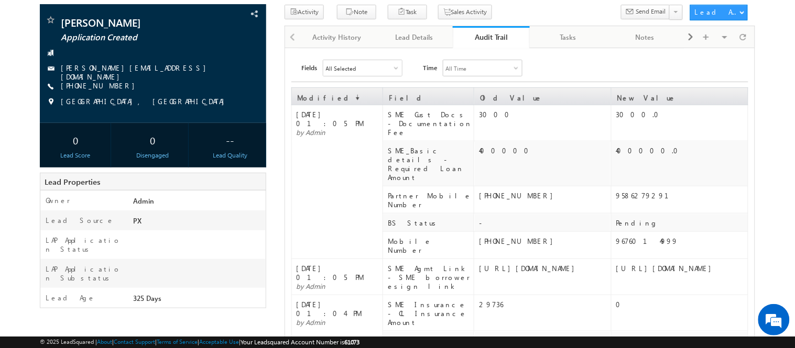
click at [489, 32] on div "Audit Trail" at bounding box center [491, 37] width 61 height 10
click at [424, 33] on div "Lead Details" at bounding box center [413, 37] width 59 height 13
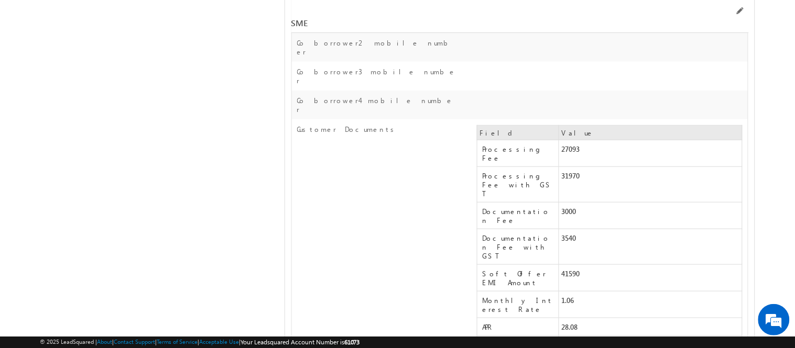
scroll to position [16687, 0]
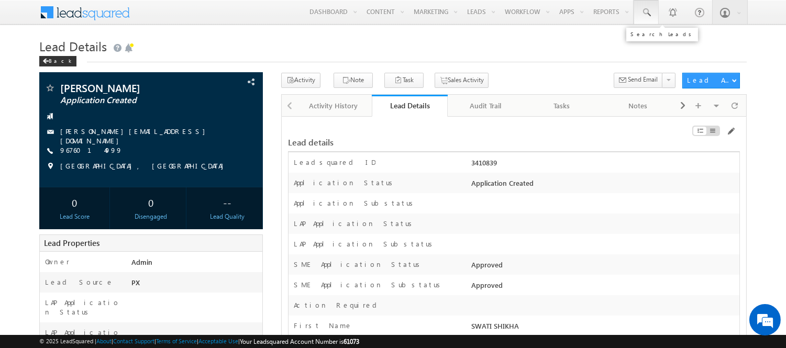
click at [644, 11] on span at bounding box center [646, 12] width 10 height 10
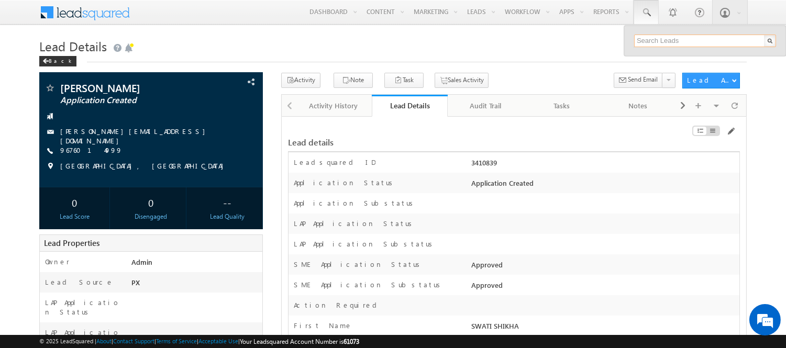
click at [651, 36] on input "text" at bounding box center [706, 41] width 142 height 13
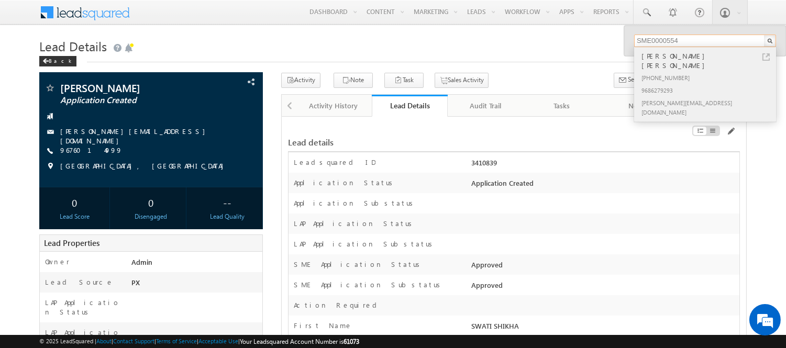
type input "SME0000554"
click at [730, 73] on div "+91-9686279256" at bounding box center [710, 77] width 140 height 13
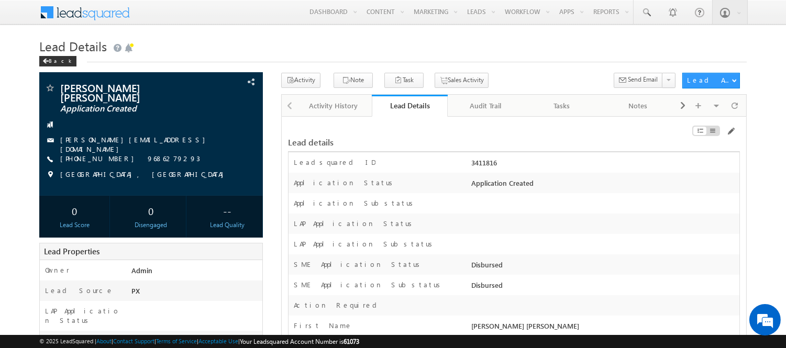
click at [480, 163] on div "3411816" at bounding box center [604, 165] width 271 height 15
copy div "3411816"
